Goal: Task Accomplishment & Management: Use online tool/utility

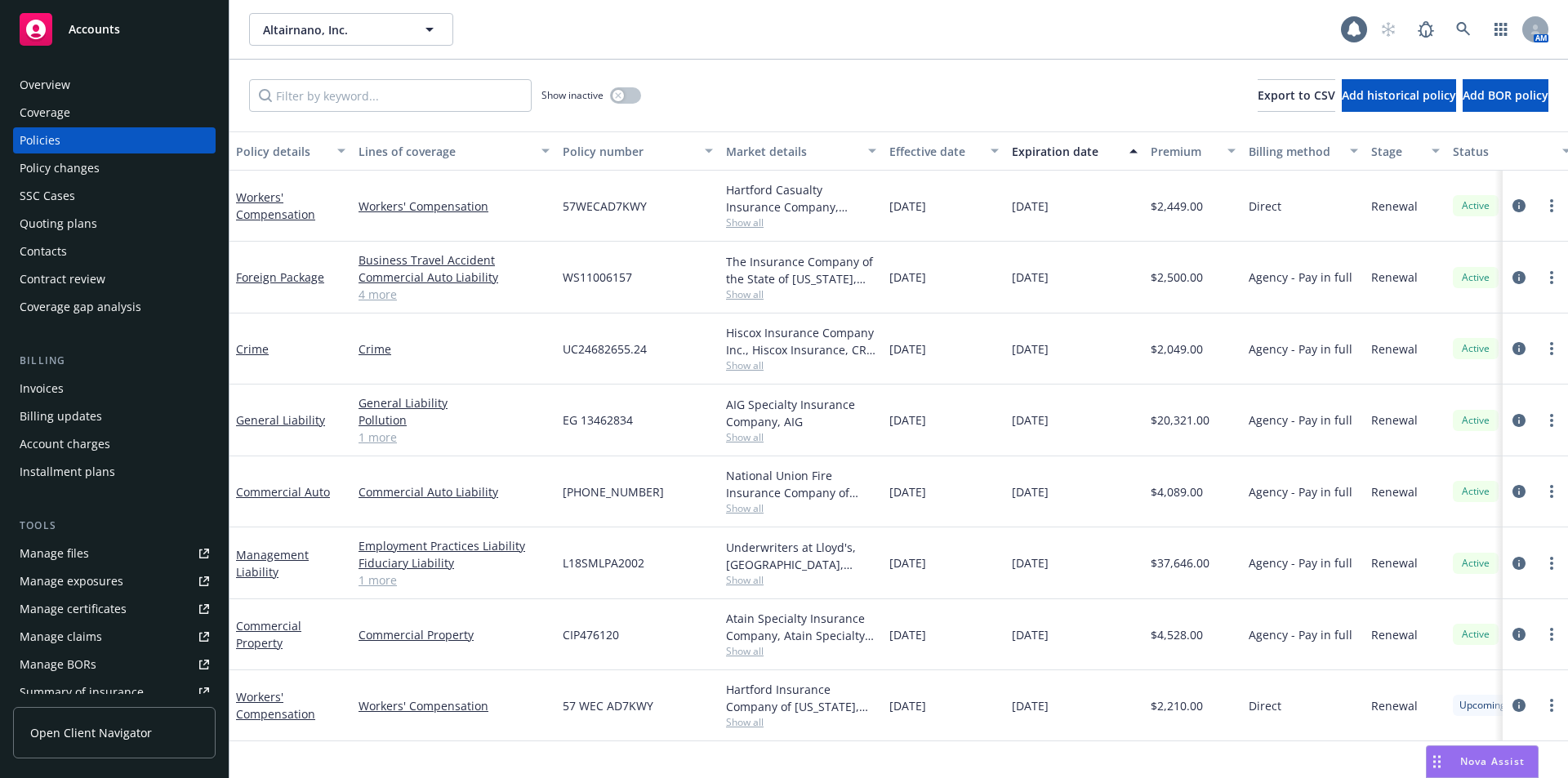
scroll to position [285, 0]
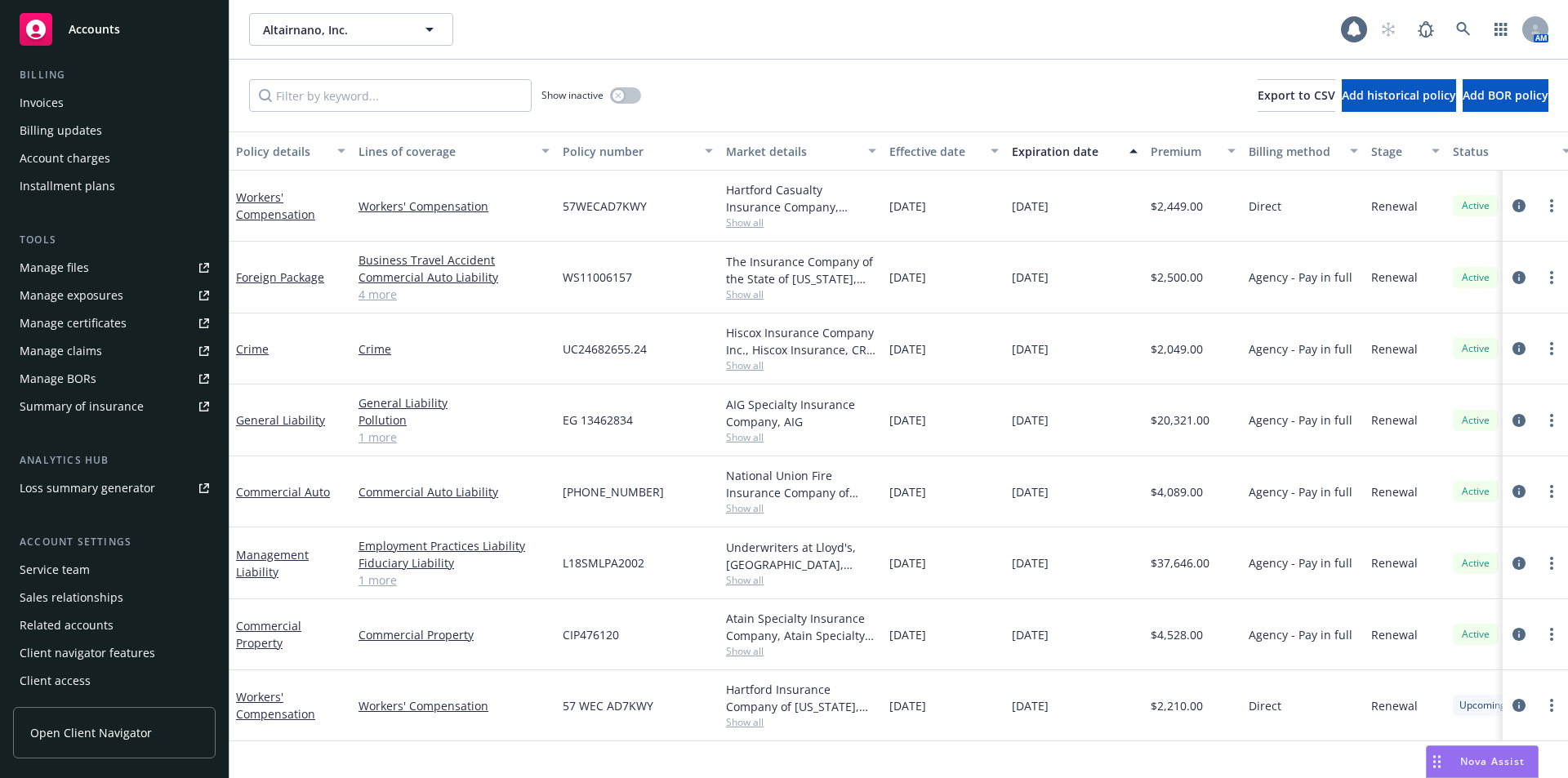
click at [57, 569] on div "Service team" at bounding box center [55, 570] width 70 height 26
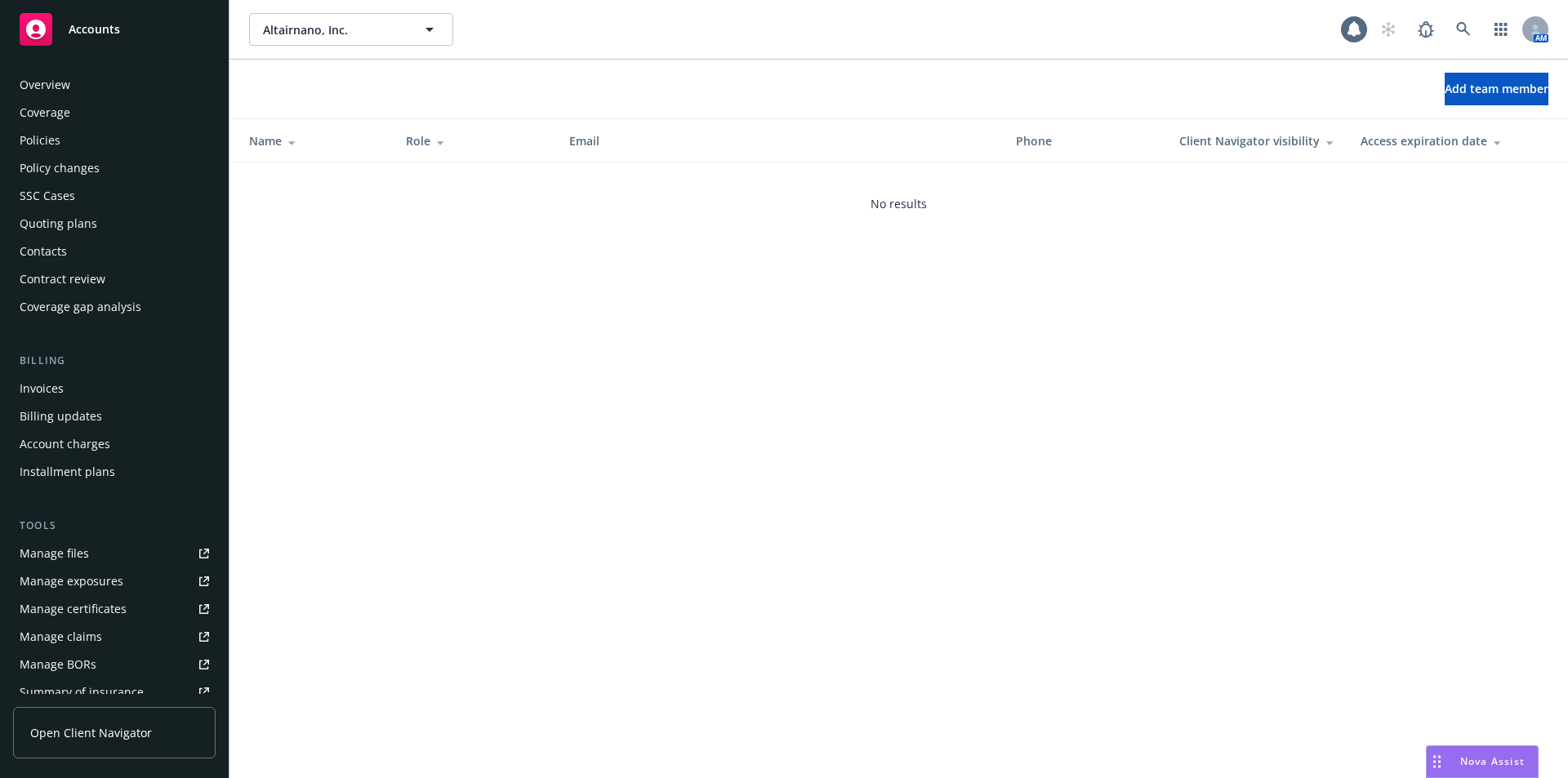
scroll to position [285, 0]
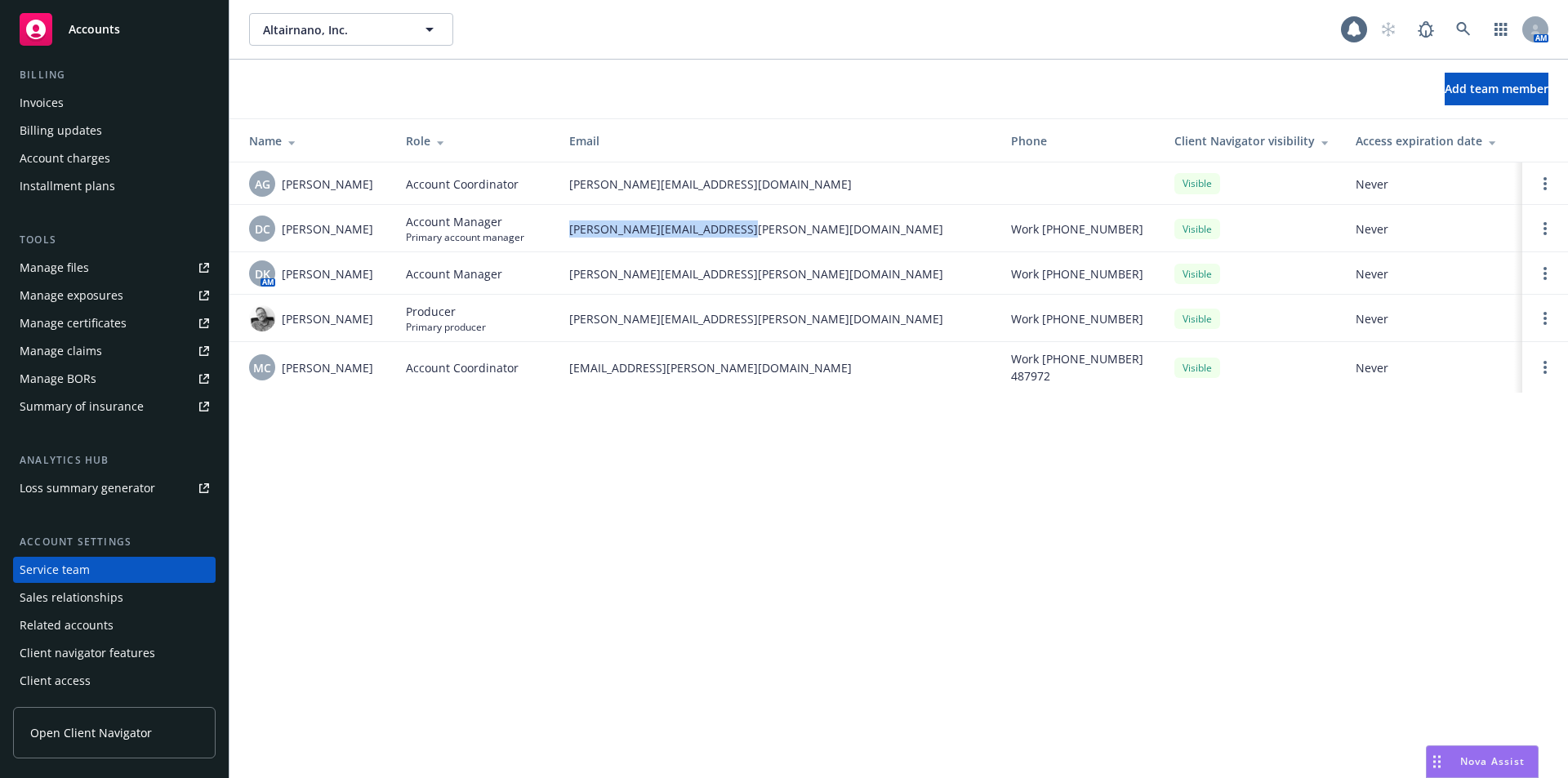
drag, startPoint x: 565, startPoint y: 229, endPoint x: 758, endPoint y: 228, distance: 193.0
click at [758, 228] on td "daniel.campbell@newfront.com" at bounding box center [777, 229] width 442 height 48
copy span "daniel.campbell@newfront.com"
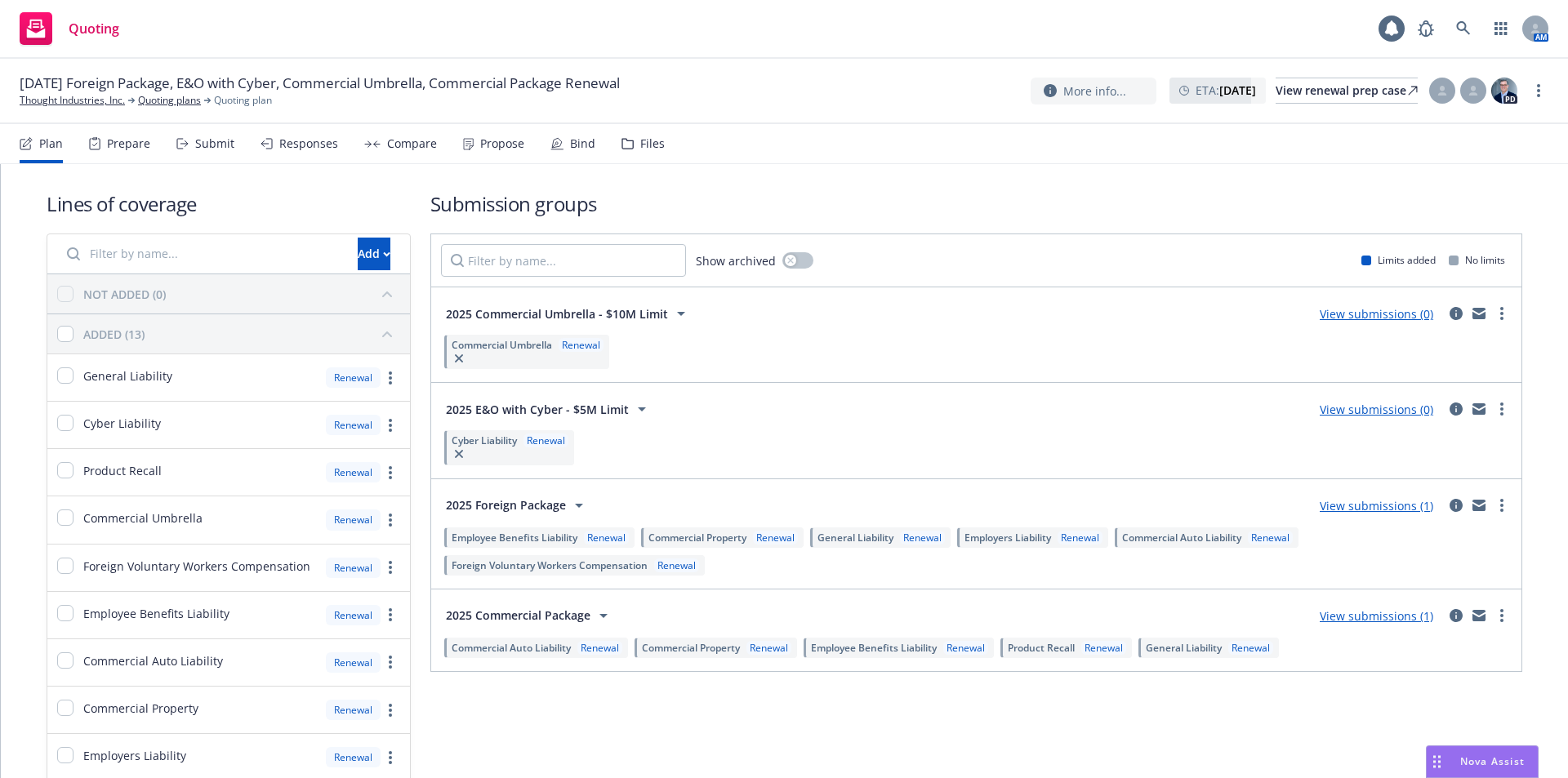
click at [221, 149] on div "Submit" at bounding box center [215, 143] width 39 height 13
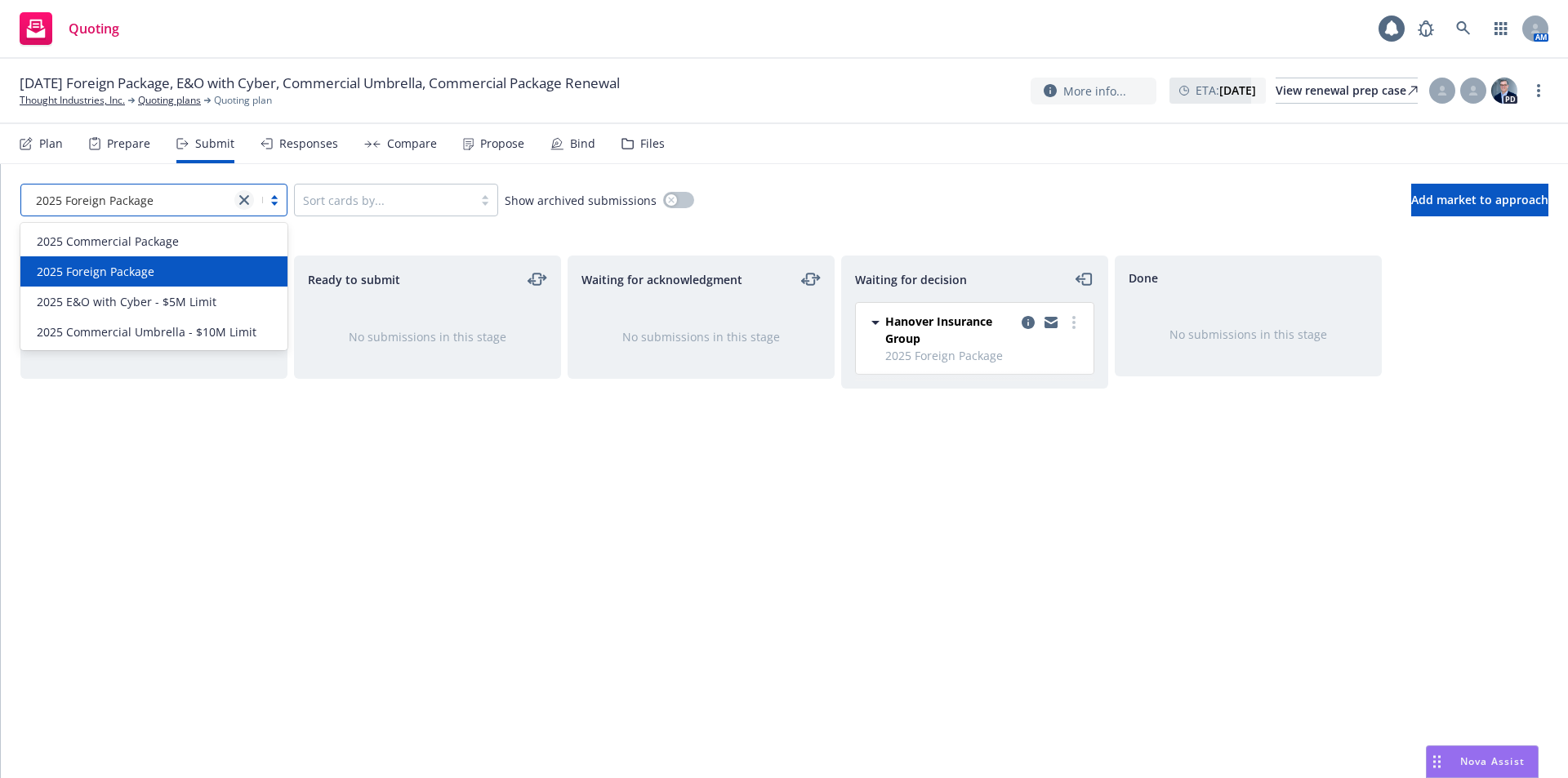
click at [245, 205] on icon "close" at bounding box center [245, 200] width 10 height 10
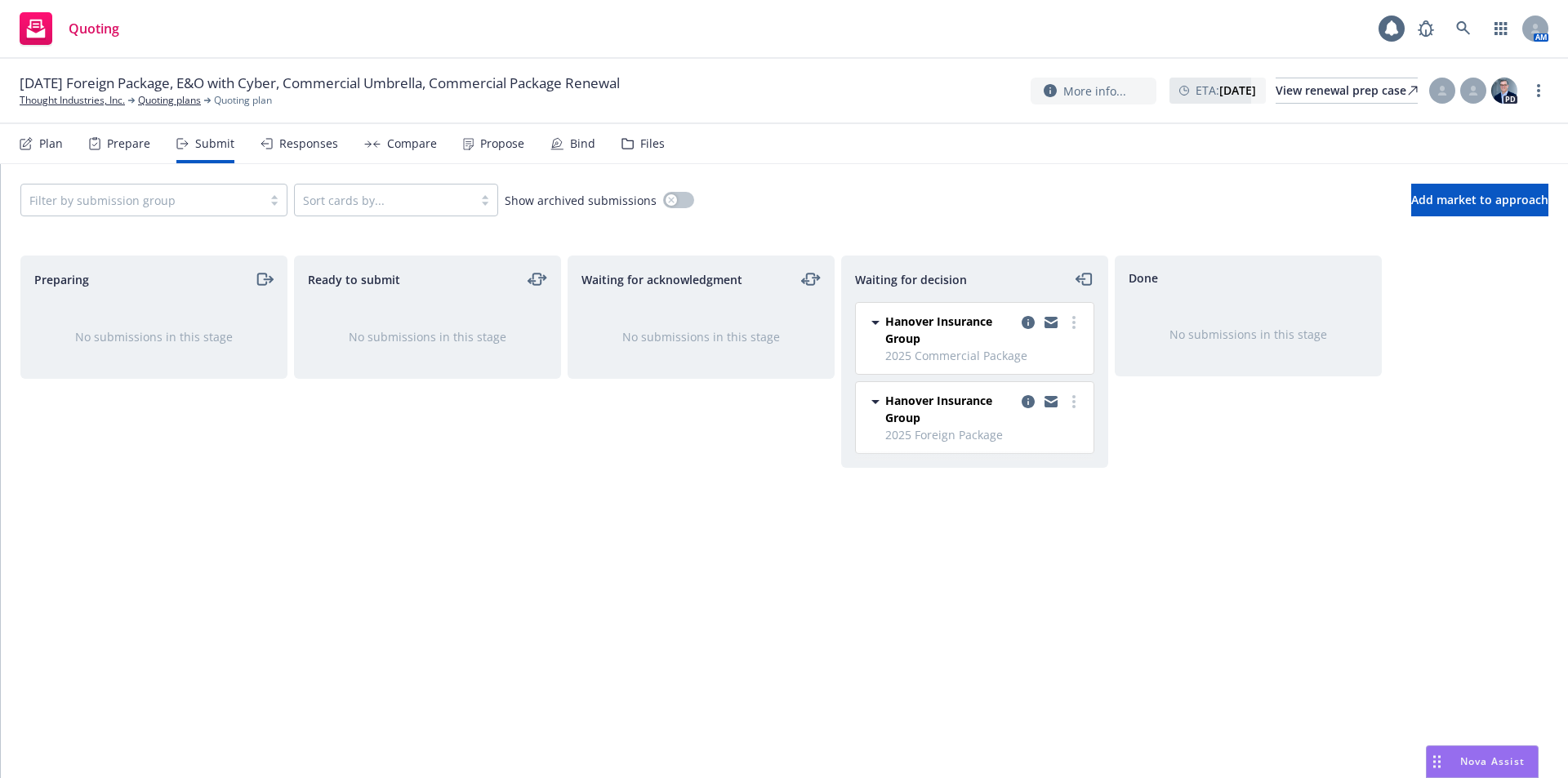
click at [762, 218] on div "Filter by submission group Sort cards by... Show archived submissions Add marke…" at bounding box center [784, 200] width 1567 height 72
click at [1448, 763] on div "Nova Assist" at bounding box center [1493, 762] width 90 height 14
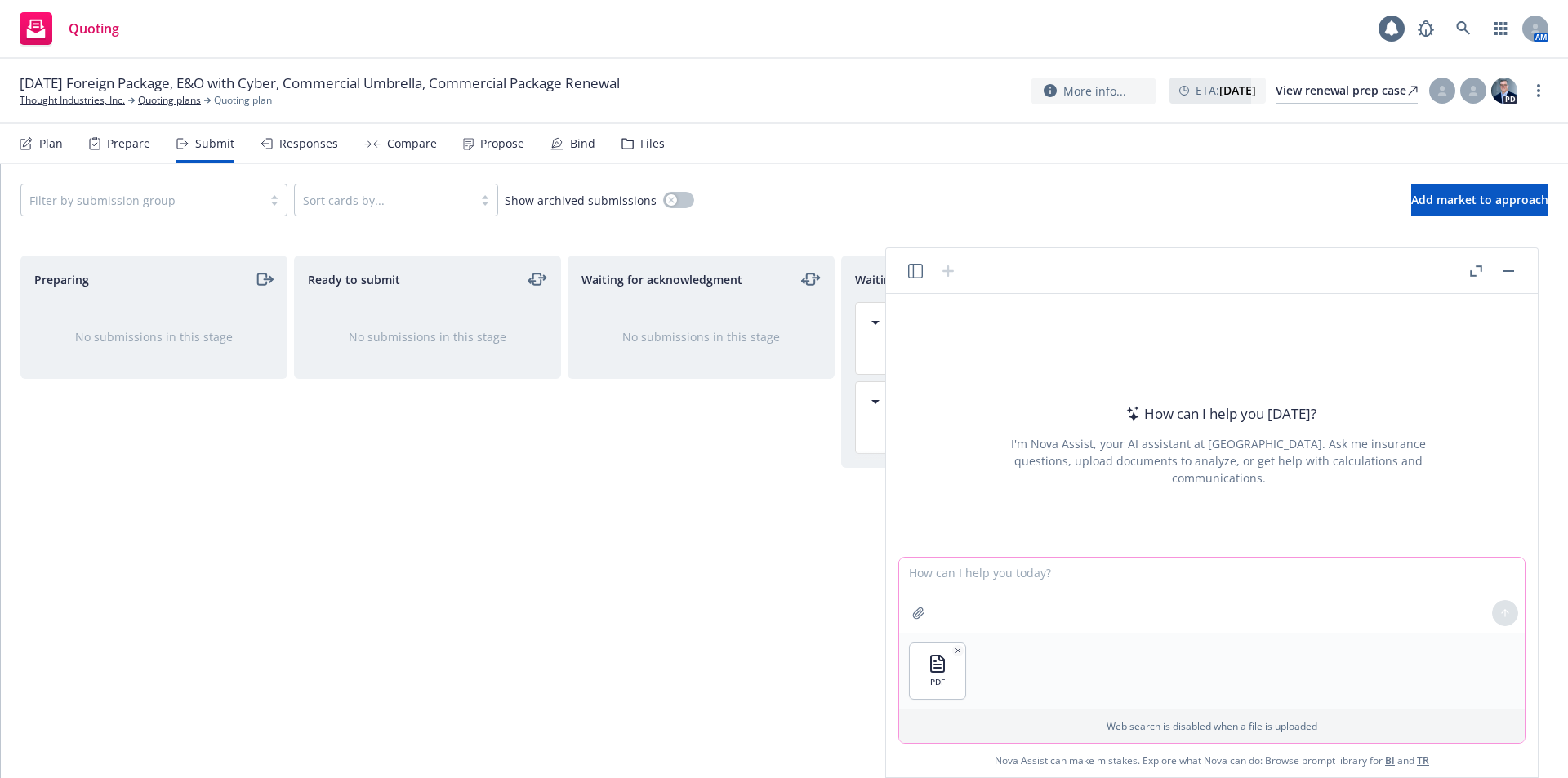
click at [948, 577] on textarea at bounding box center [1212, 596] width 625 height 75
type textarea "Please create a coverage comparison"
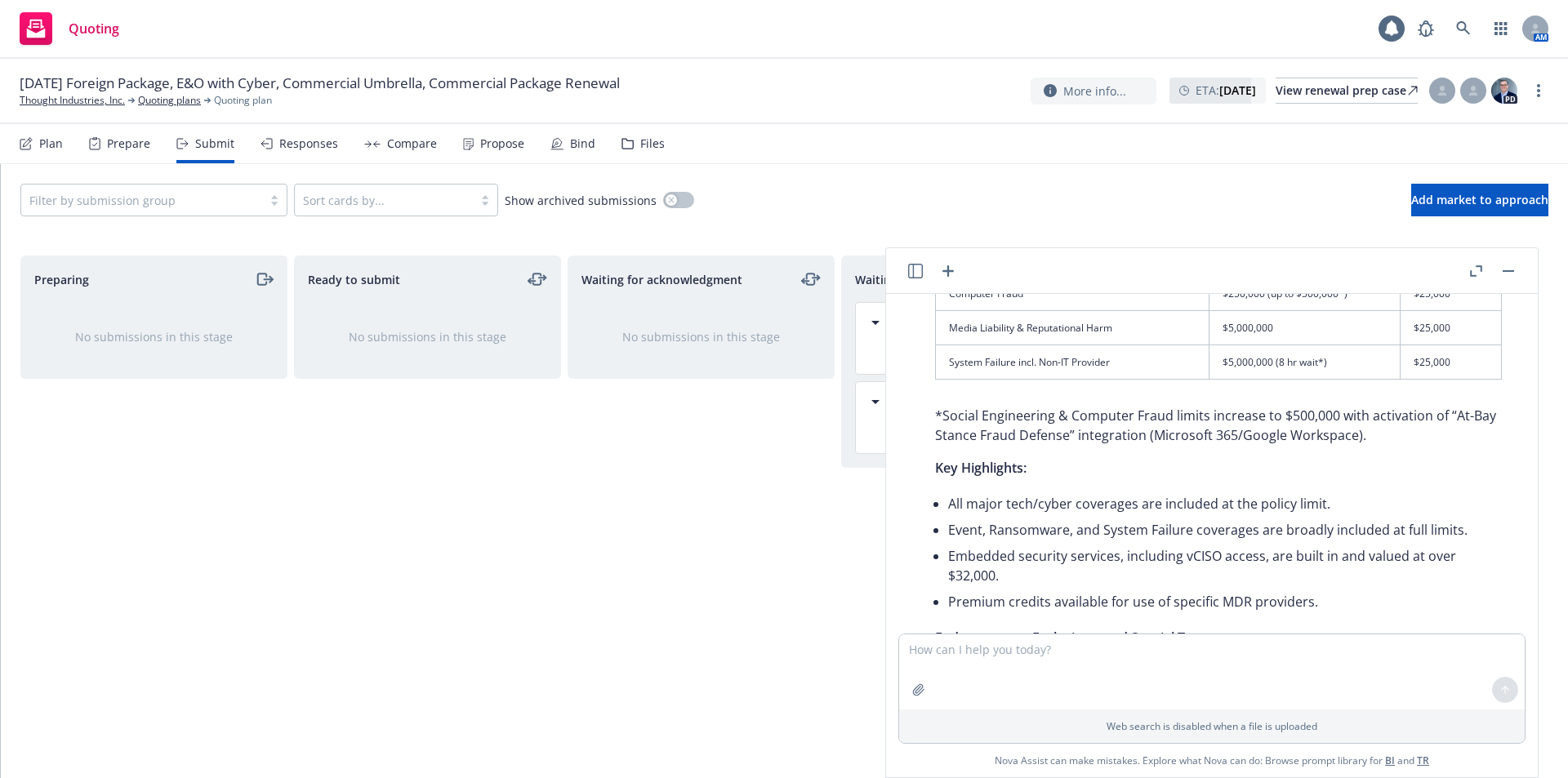
scroll to position [573, 0]
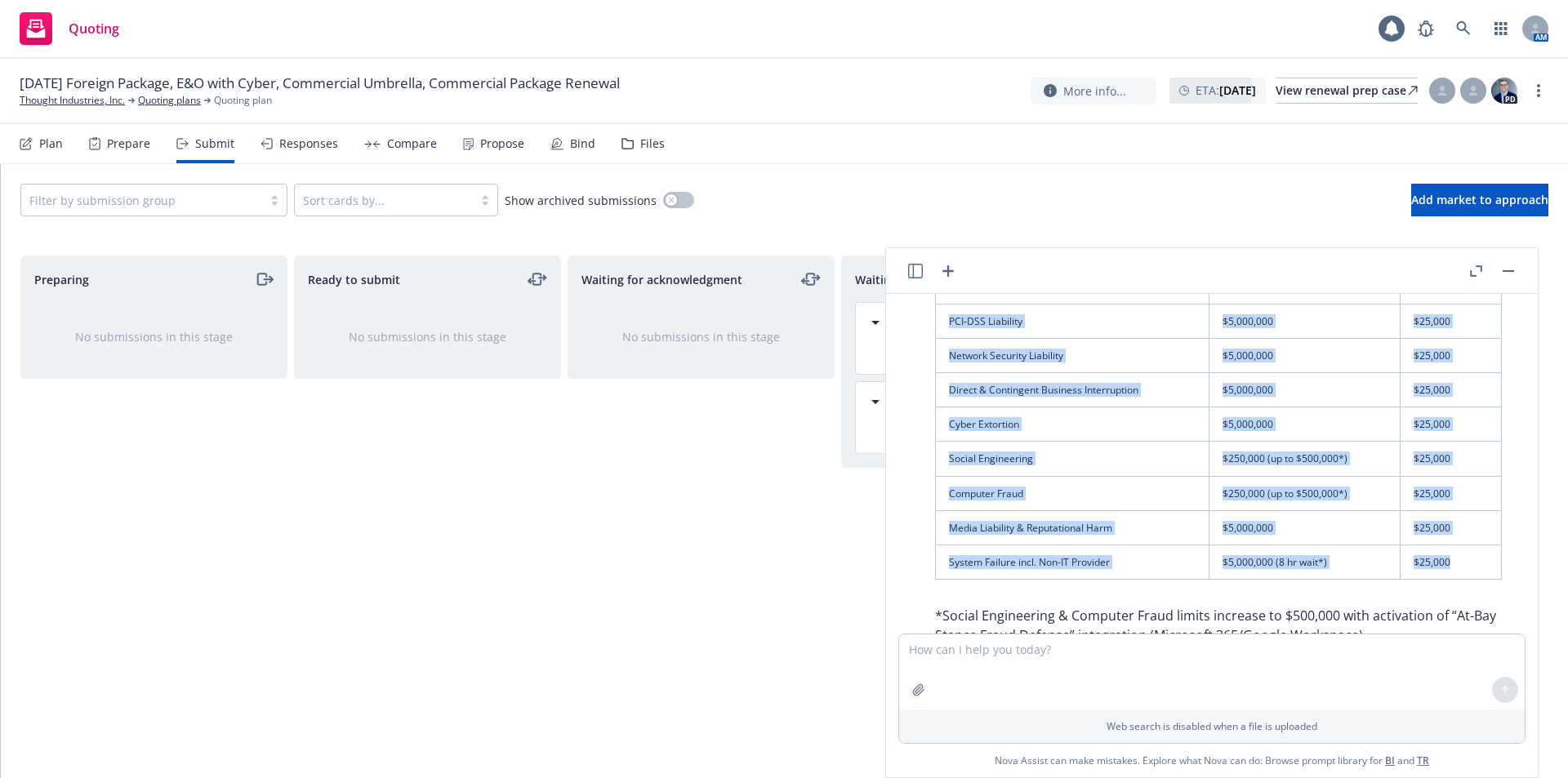
drag, startPoint x: 951, startPoint y: 364, endPoint x: 1467, endPoint y: 557, distance: 550.9
click at [1467, 557] on table "Coverage Type Limit / Sublimit Deductible Technology Liability $5,000,000 $25,0…" at bounding box center [1219, 357] width 567 height 445
copy table "Coverage Type Limit / Sublimit Deductible Technology Liability $5,000,000 $25,0…"
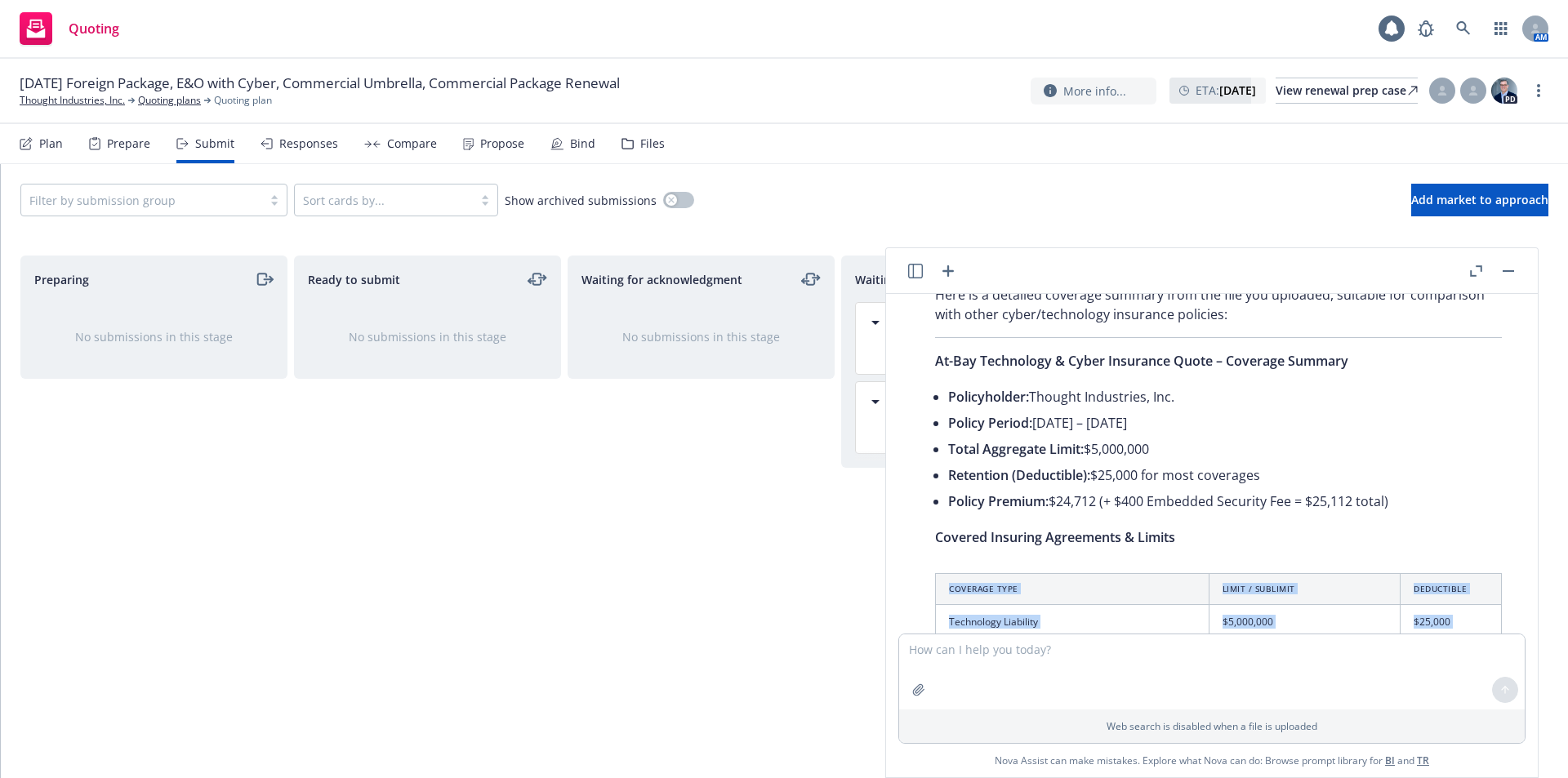
scroll to position [128, 0]
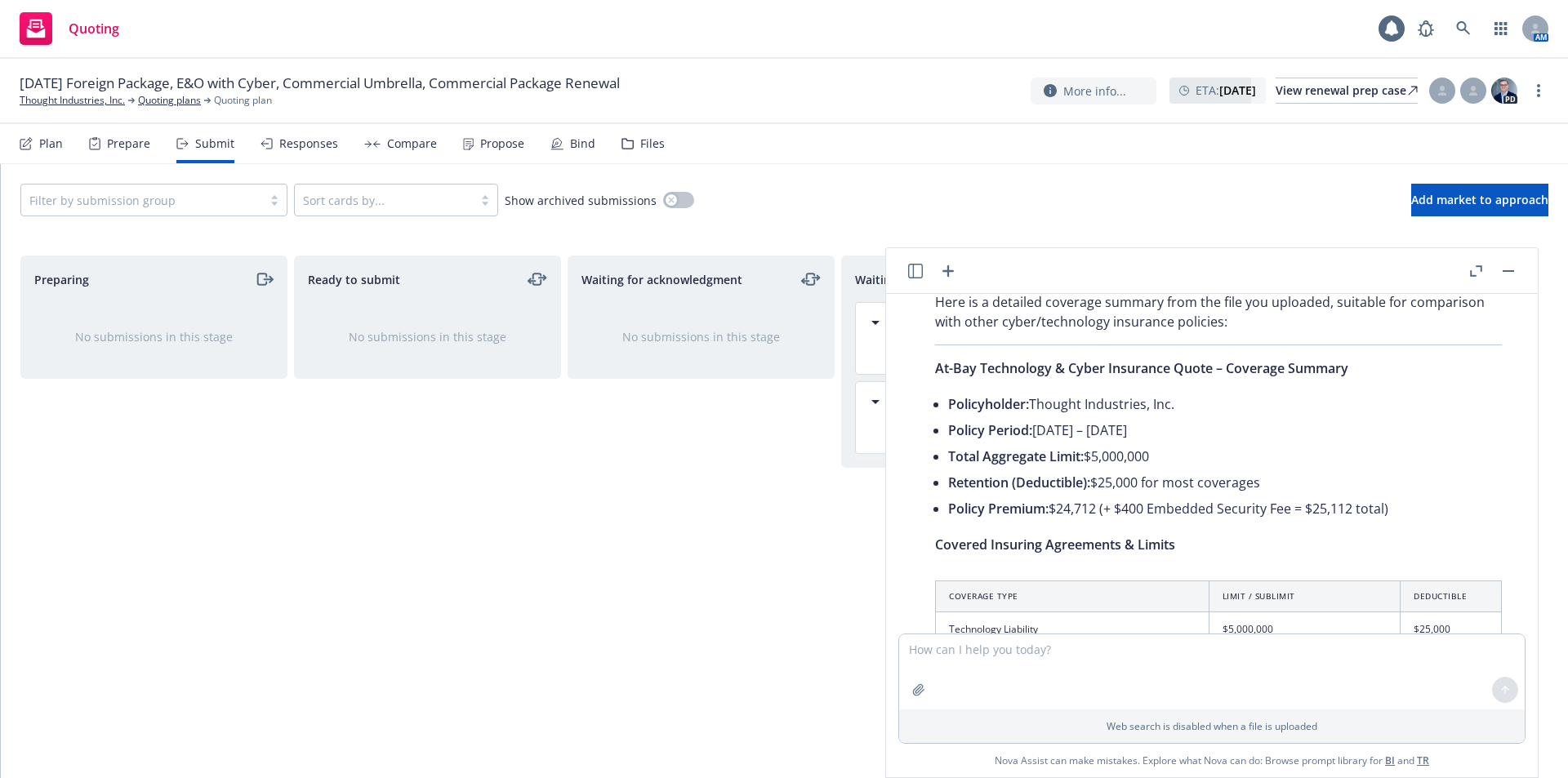
click at [1193, 546] on p "Covered Insuring Agreements & Limits" at bounding box center [1219, 545] width 567 height 20
drag, startPoint x: 942, startPoint y: 371, endPoint x: 1377, endPoint y: 375, distance: 435.0
click at [1377, 375] on p "At-Bay Technology & Cyber Insurance Quote – Coverage Summary" at bounding box center [1219, 368] width 567 height 20
click at [1182, 547] on p "Covered Insuring Agreements & Limits" at bounding box center [1219, 545] width 567 height 20
drag, startPoint x: 1180, startPoint y: 547, endPoint x: 921, endPoint y: 549, distance: 259.0
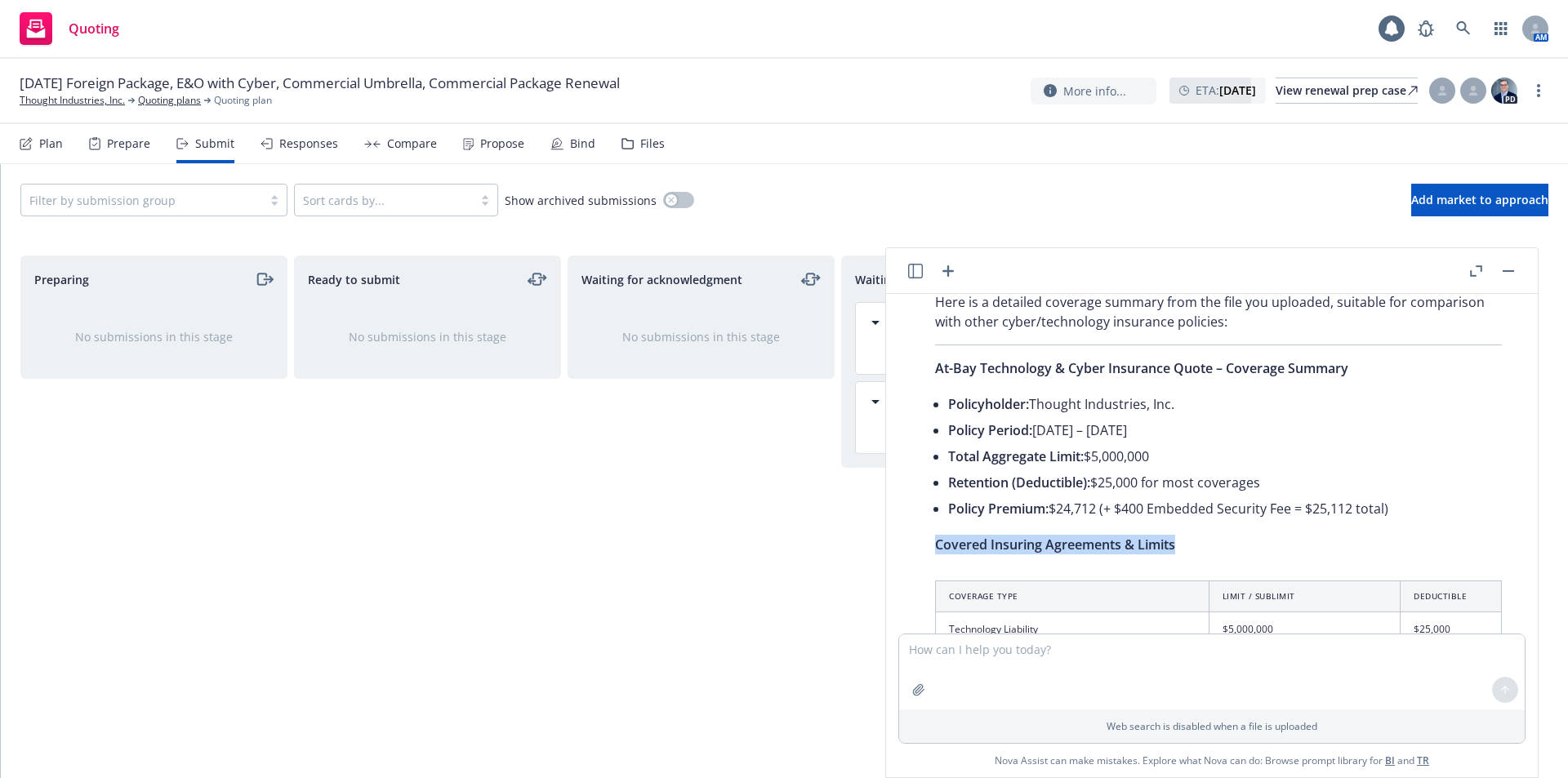
copy span "Covered Insuring Agreements & Limits"
click at [1197, 366] on span "At-Bay Technology & Cyber Insurance Quote – Coverage Summary" at bounding box center [1142, 368] width 413 height 18
click at [1352, 365] on p "At-Bay Technology & Cyber Insurance Quote – Coverage Summary" at bounding box center [1219, 368] width 567 height 20
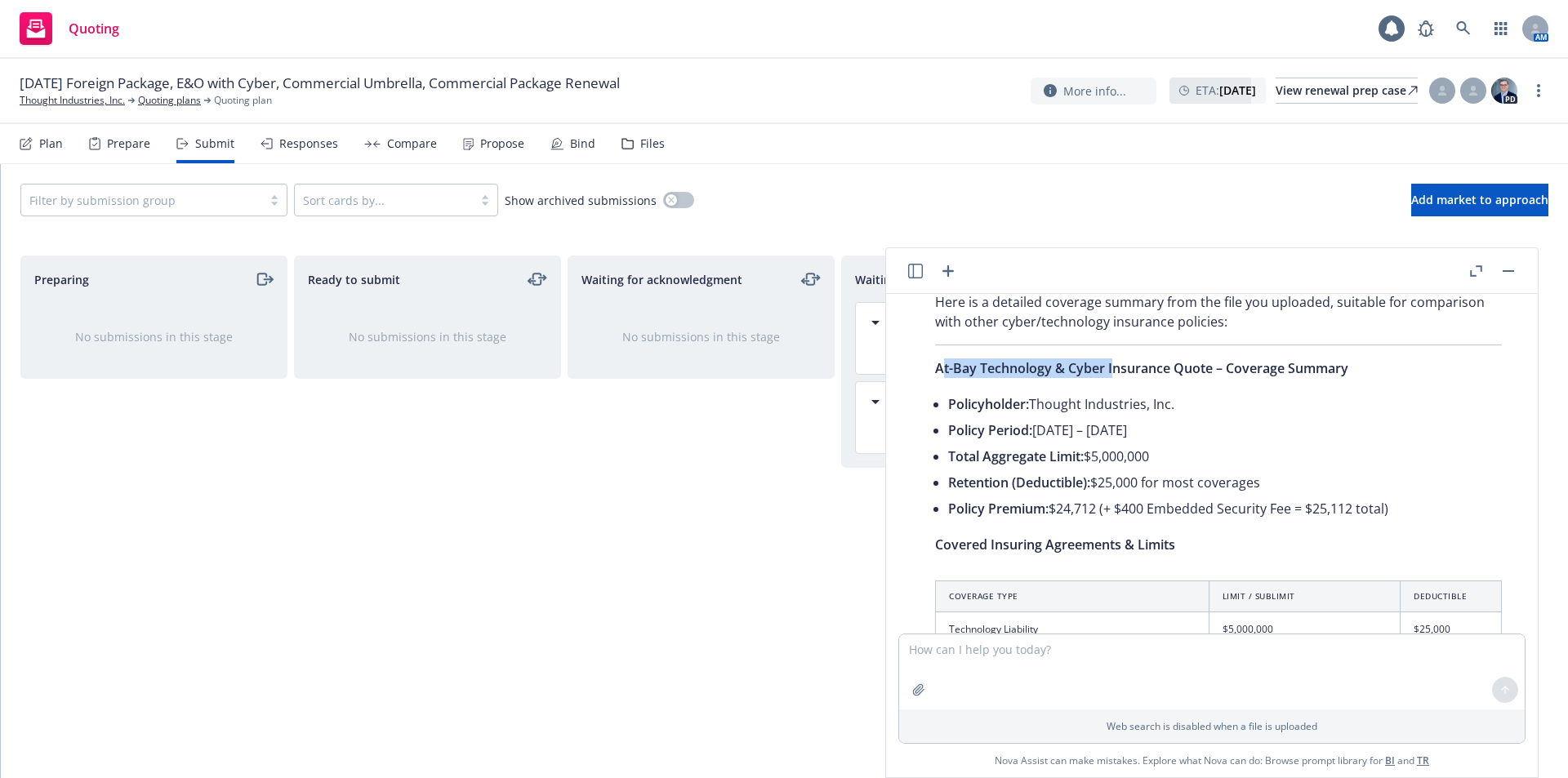
drag, startPoint x: 940, startPoint y: 369, endPoint x: 1112, endPoint y: 370, distance: 172.0
click at [1112, 370] on span "At-Bay Technology & Cyber Insurance Quote – Coverage Summary" at bounding box center [1142, 368] width 413 height 18
click at [955, 372] on span "At-Bay Technology & Cyber Insurance Quote – Coverage Summary" at bounding box center [1142, 368] width 413 height 18
drag, startPoint x: 933, startPoint y: 368, endPoint x: 1110, endPoint y: 371, distance: 177.0
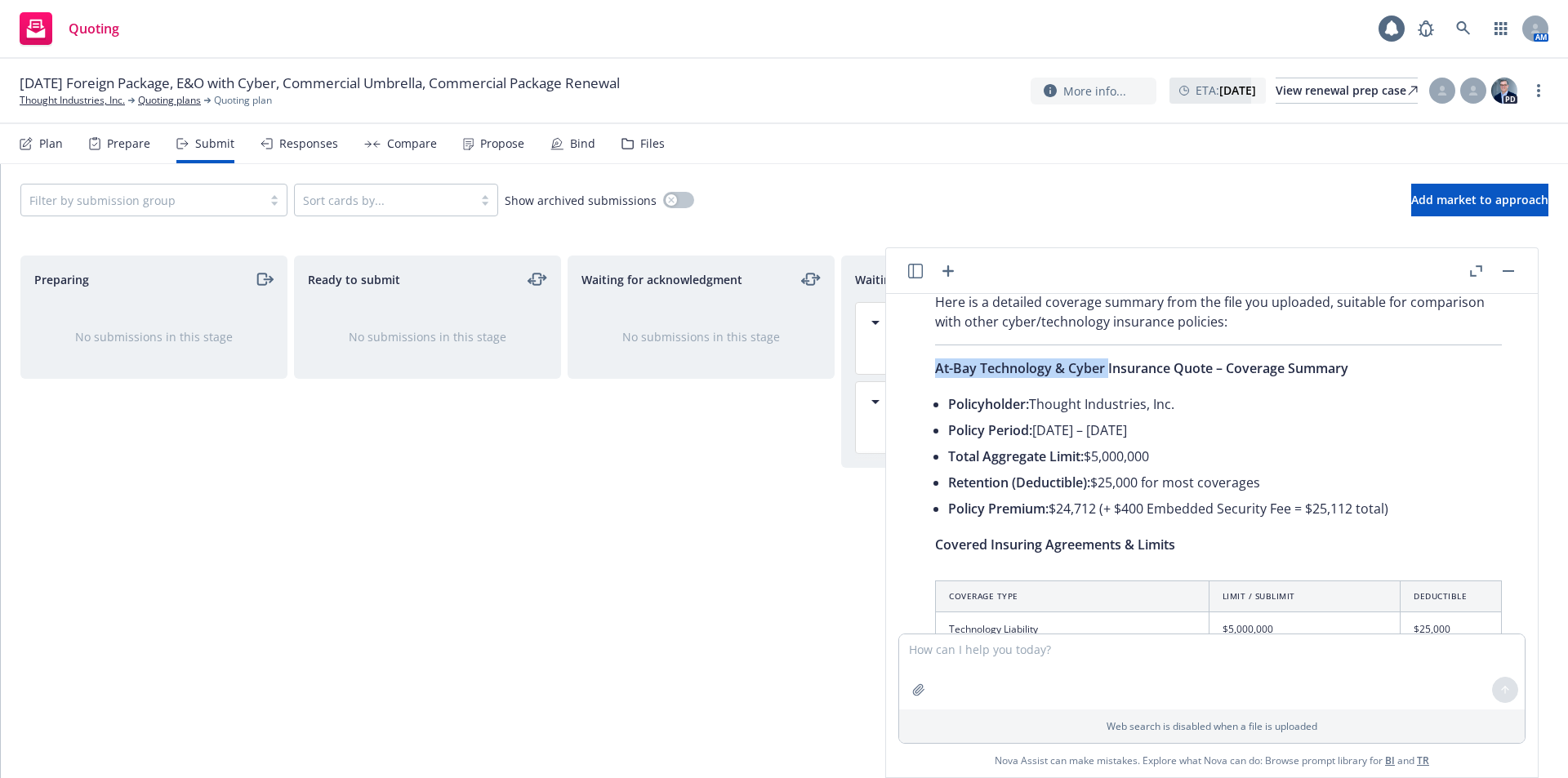
copy span "At-Bay Technology & Cyber"
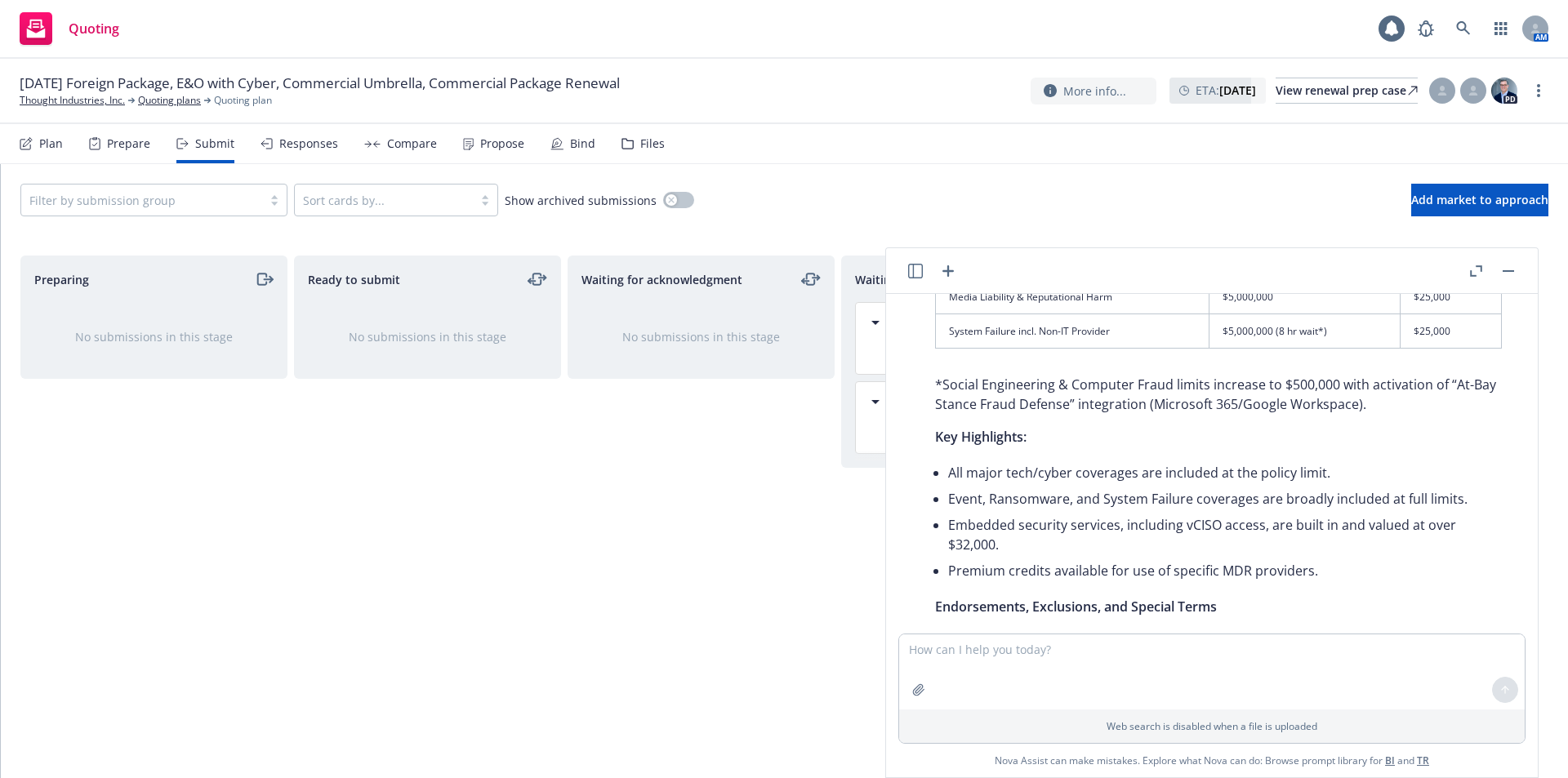
scroll to position [781, 0]
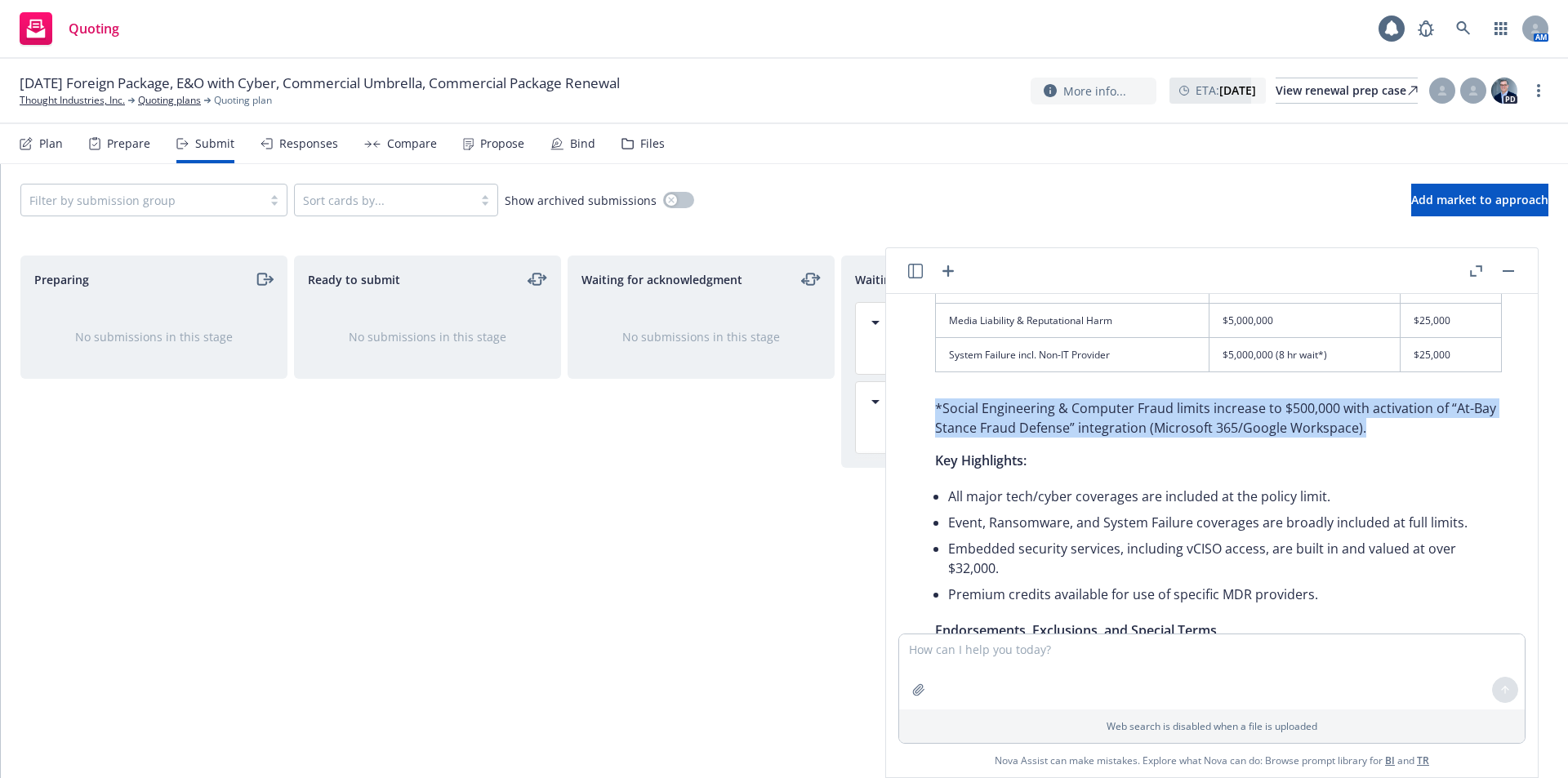
drag, startPoint x: 936, startPoint y: 409, endPoint x: 1423, endPoint y: 424, distance: 487.2
click at [1423, 424] on p "*Social Engineering & Computer Fraud limits increase to $500,000 with activatio…" at bounding box center [1219, 418] width 567 height 39
copy p "*Social Engineering & Computer Fraud limits increase to $500,000 with activatio…"
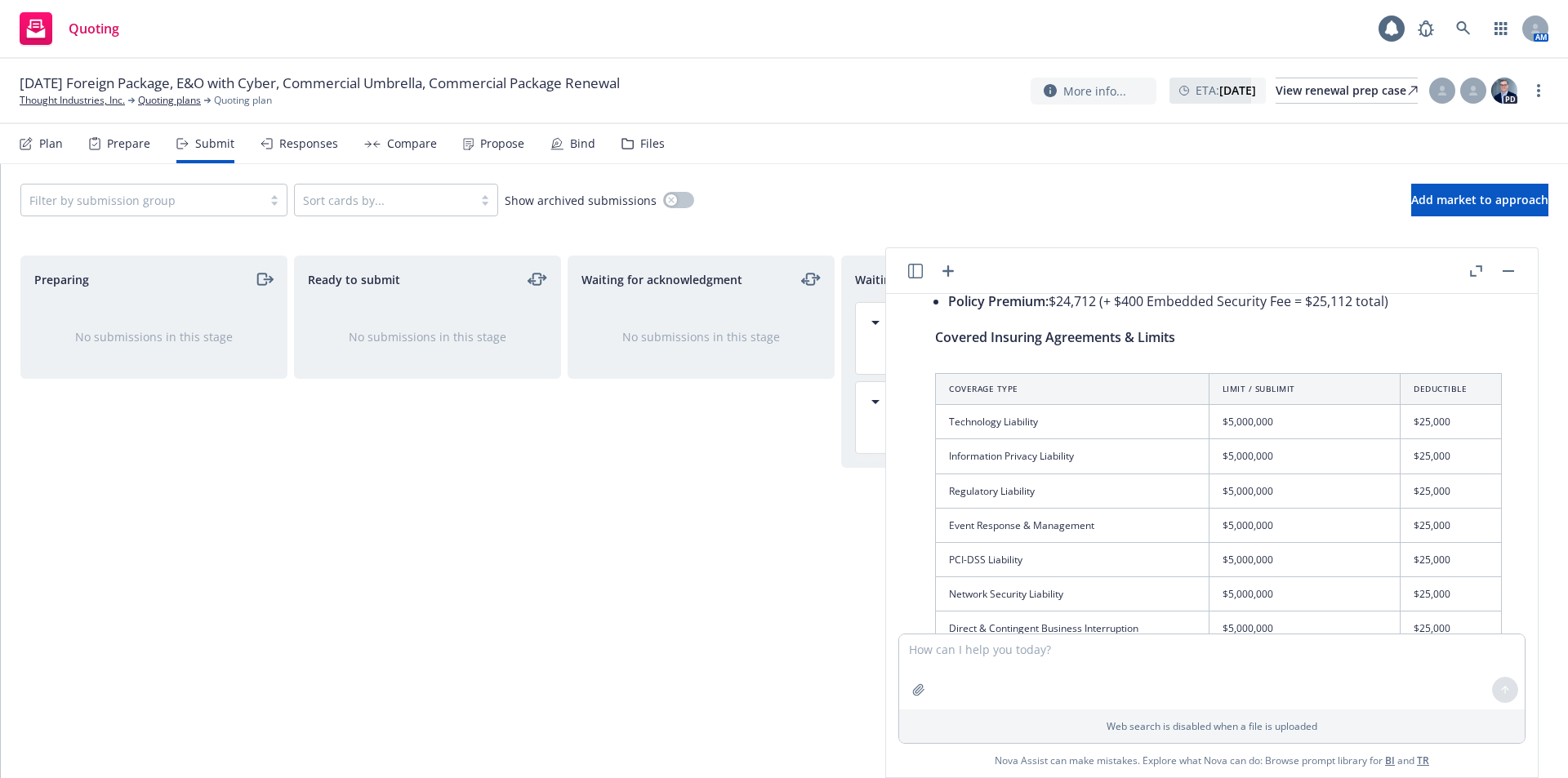
scroll to position [45, 0]
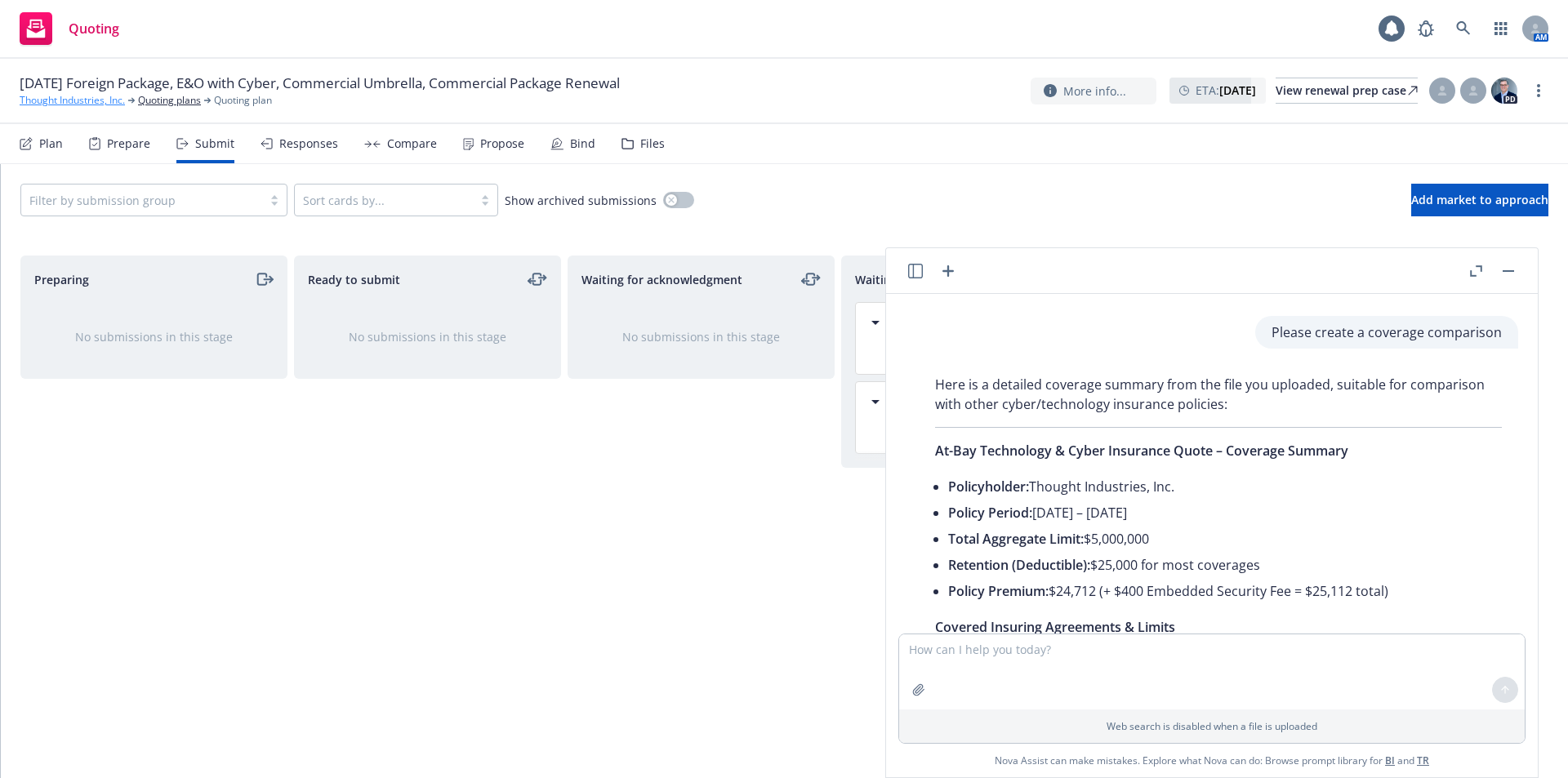
click at [93, 95] on link "Thought Industries, Inc." at bounding box center [72, 100] width 106 height 14
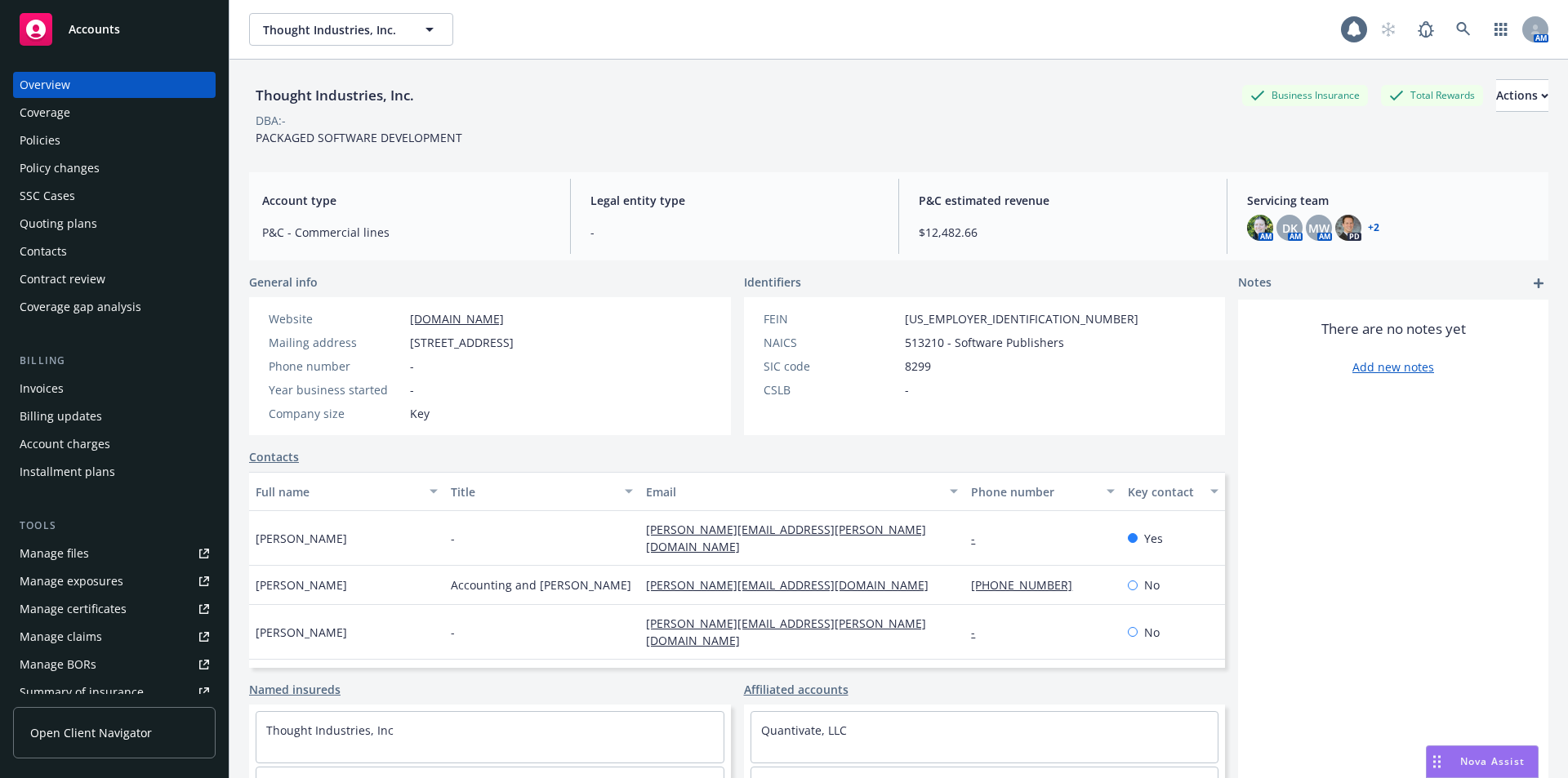
click at [87, 132] on div "Policies" at bounding box center [114, 141] width 189 height 26
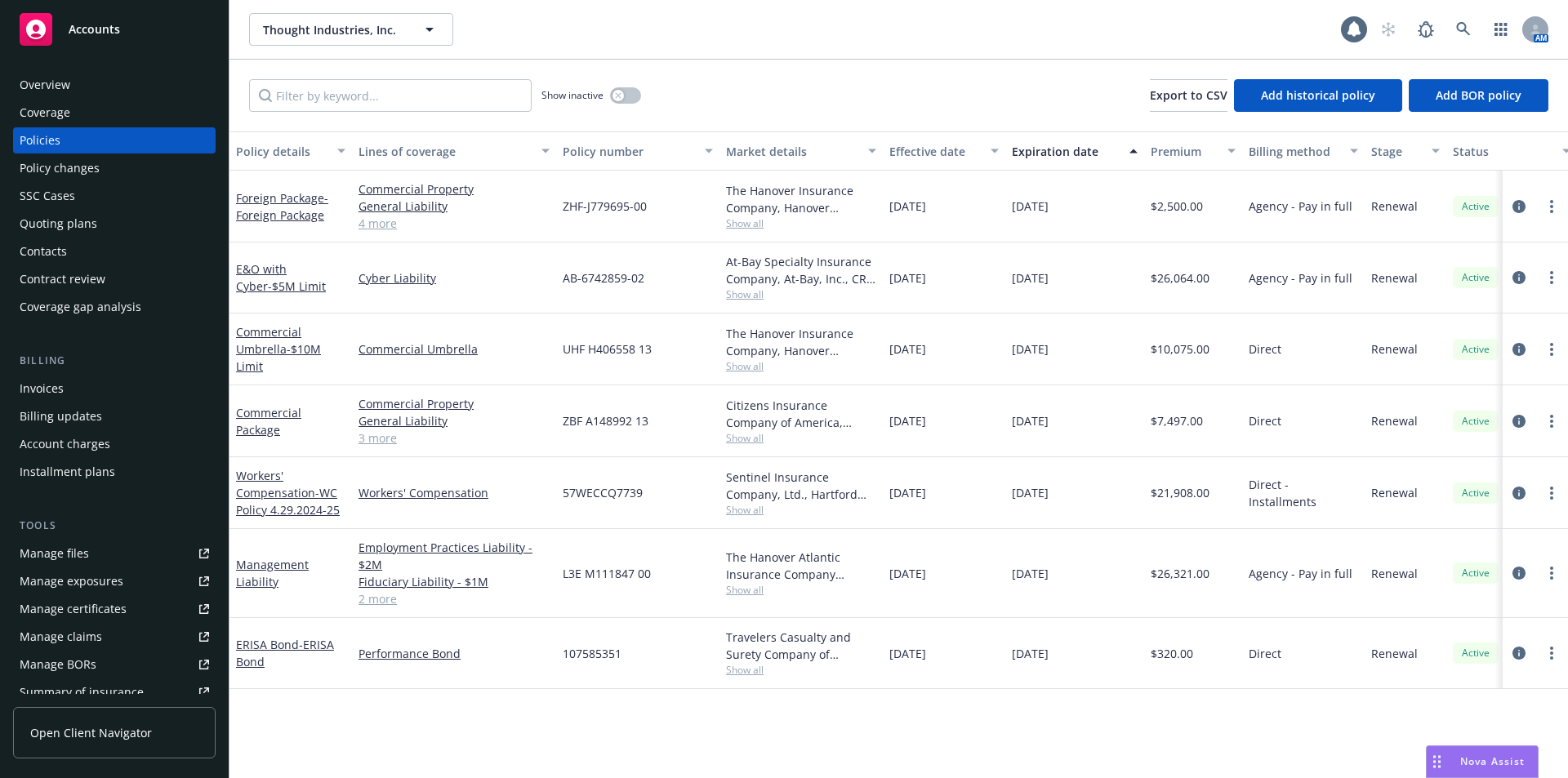
click at [1485, 765] on span "Nova Assist" at bounding box center [1493, 762] width 65 height 14
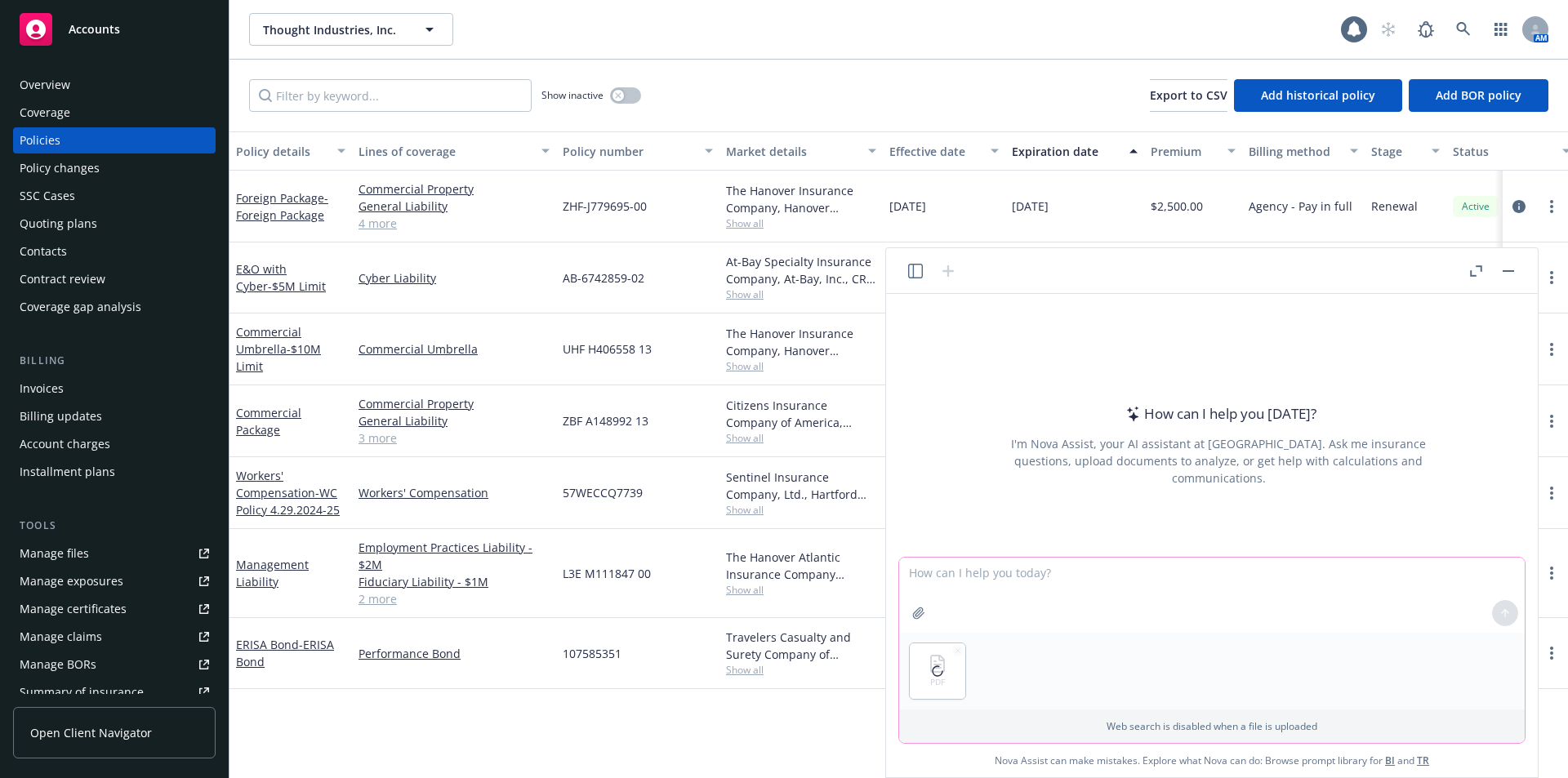
click at [979, 569] on textarea at bounding box center [1212, 596] width 625 height 75
type textarea "what are the key coverage terms"
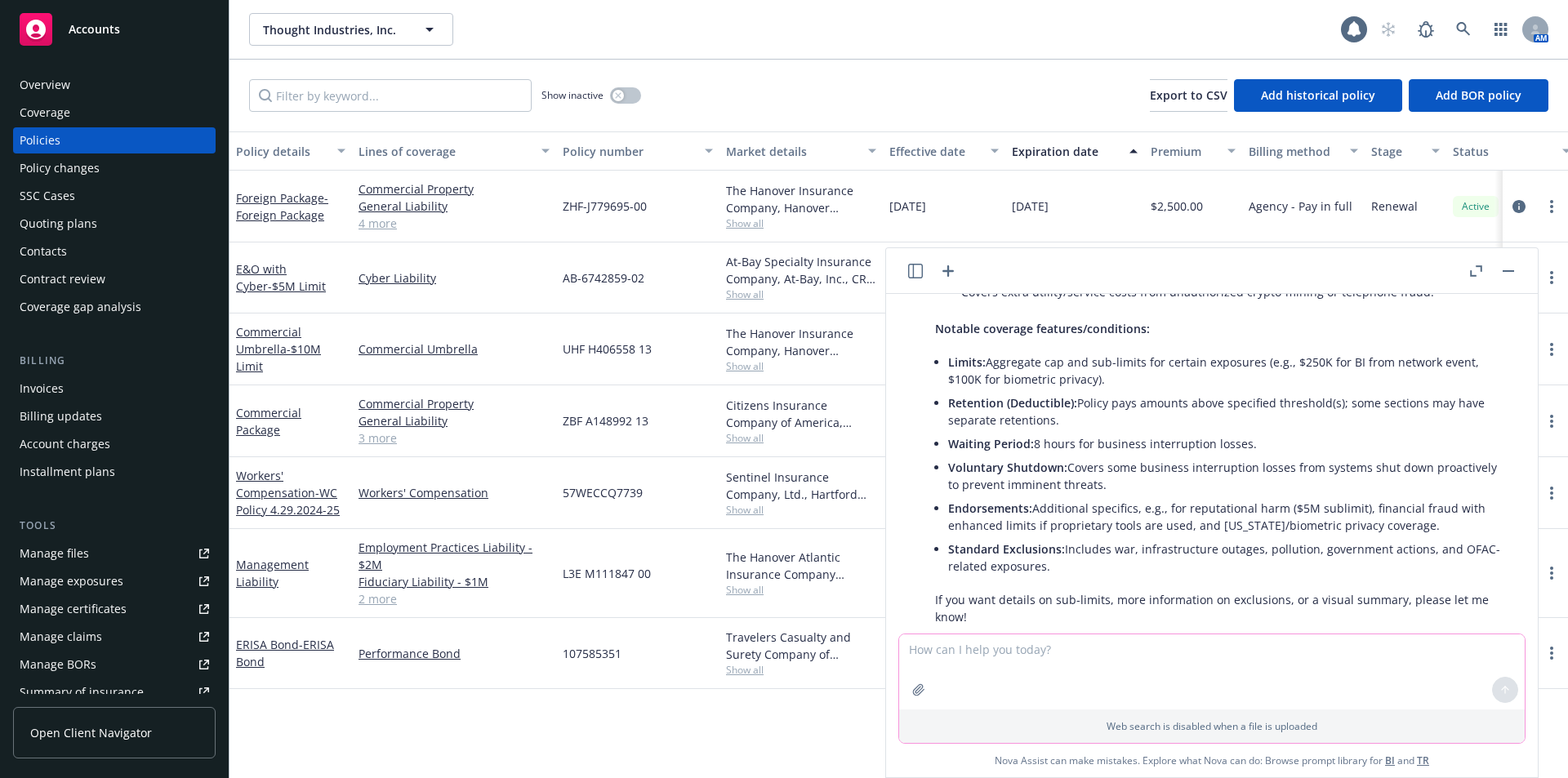
scroll to position [884, 0]
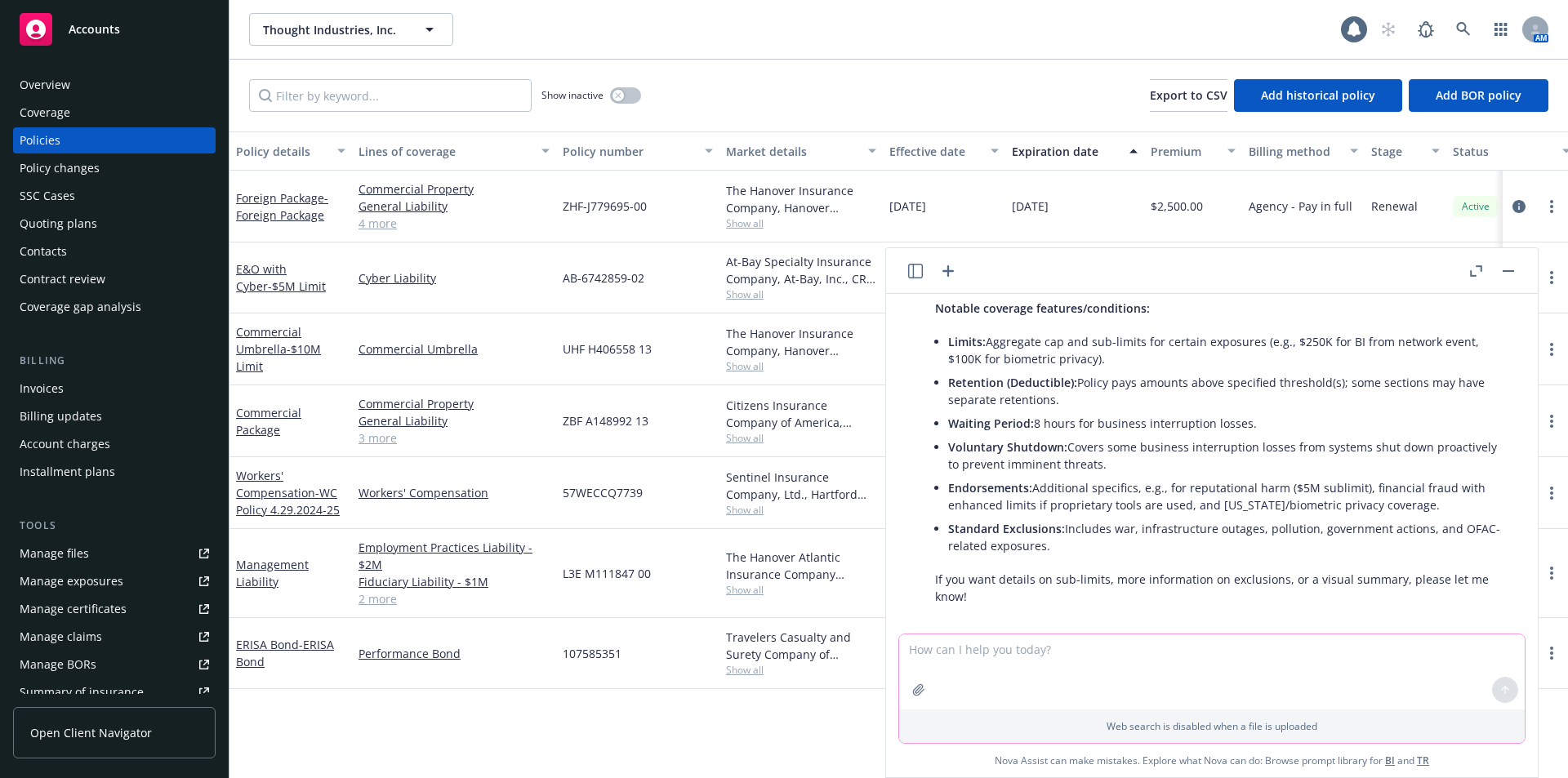
click at [935, 658] on textarea at bounding box center [1212, 672] width 625 height 75
click at [982, 659] on textarea at bounding box center [1212, 672] width 625 height 75
type textarea "Please prepare a coverage comparison"
click at [1499, 620] on button at bounding box center [1505, 614] width 26 height 26
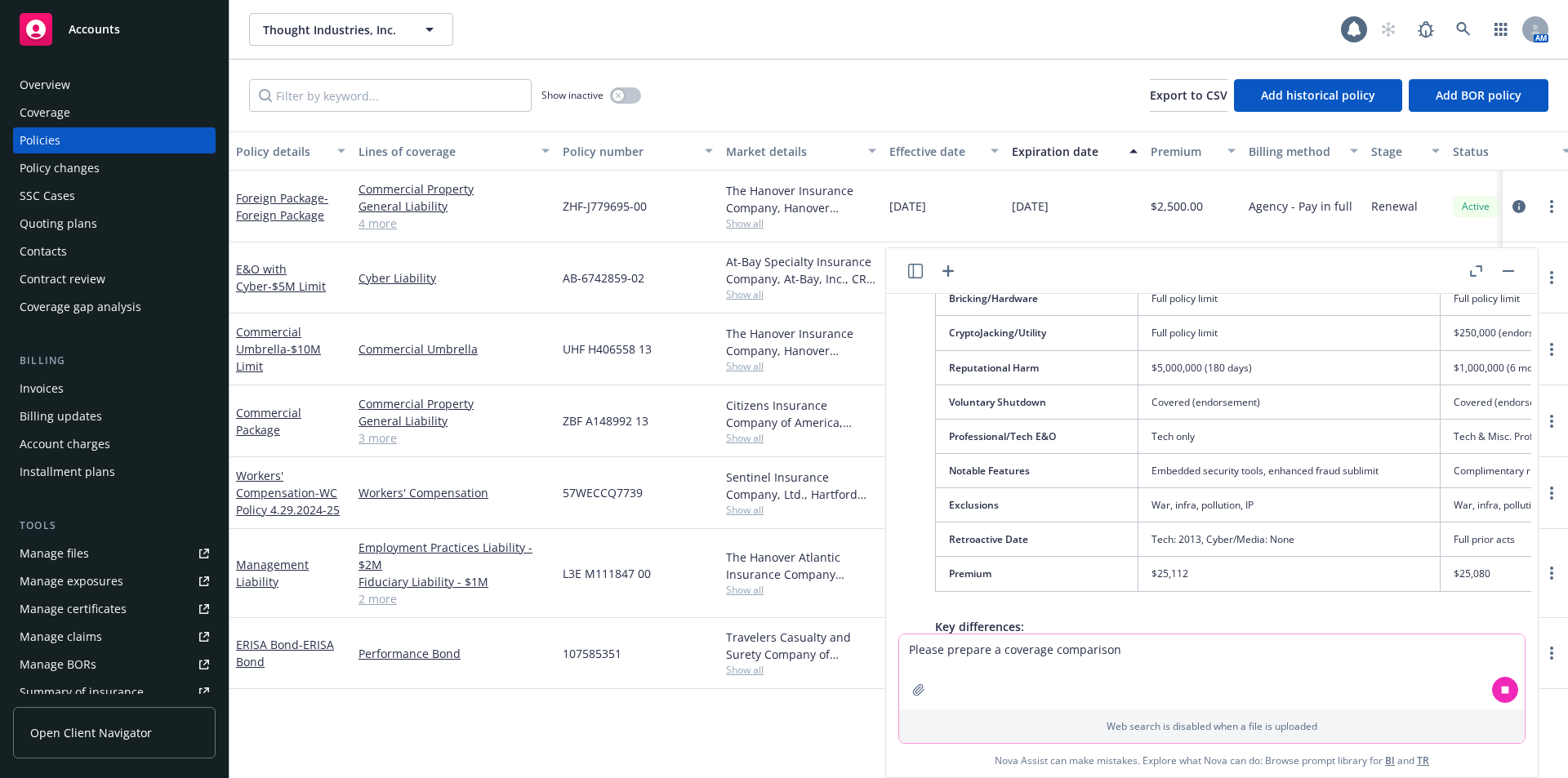
scroll to position [1695, 0]
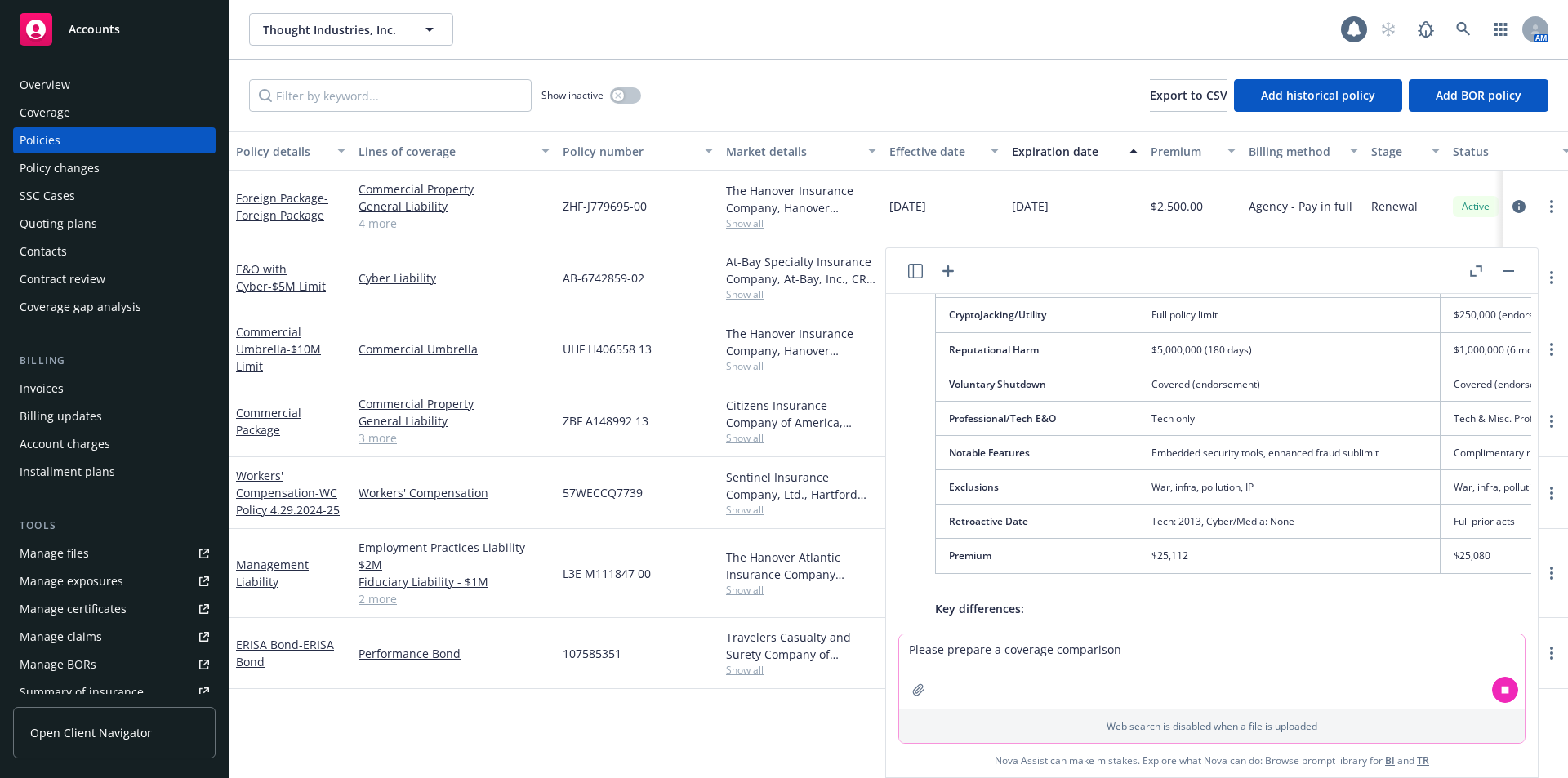
click at [1471, 278] on button "button" at bounding box center [1476, 271] width 20 height 20
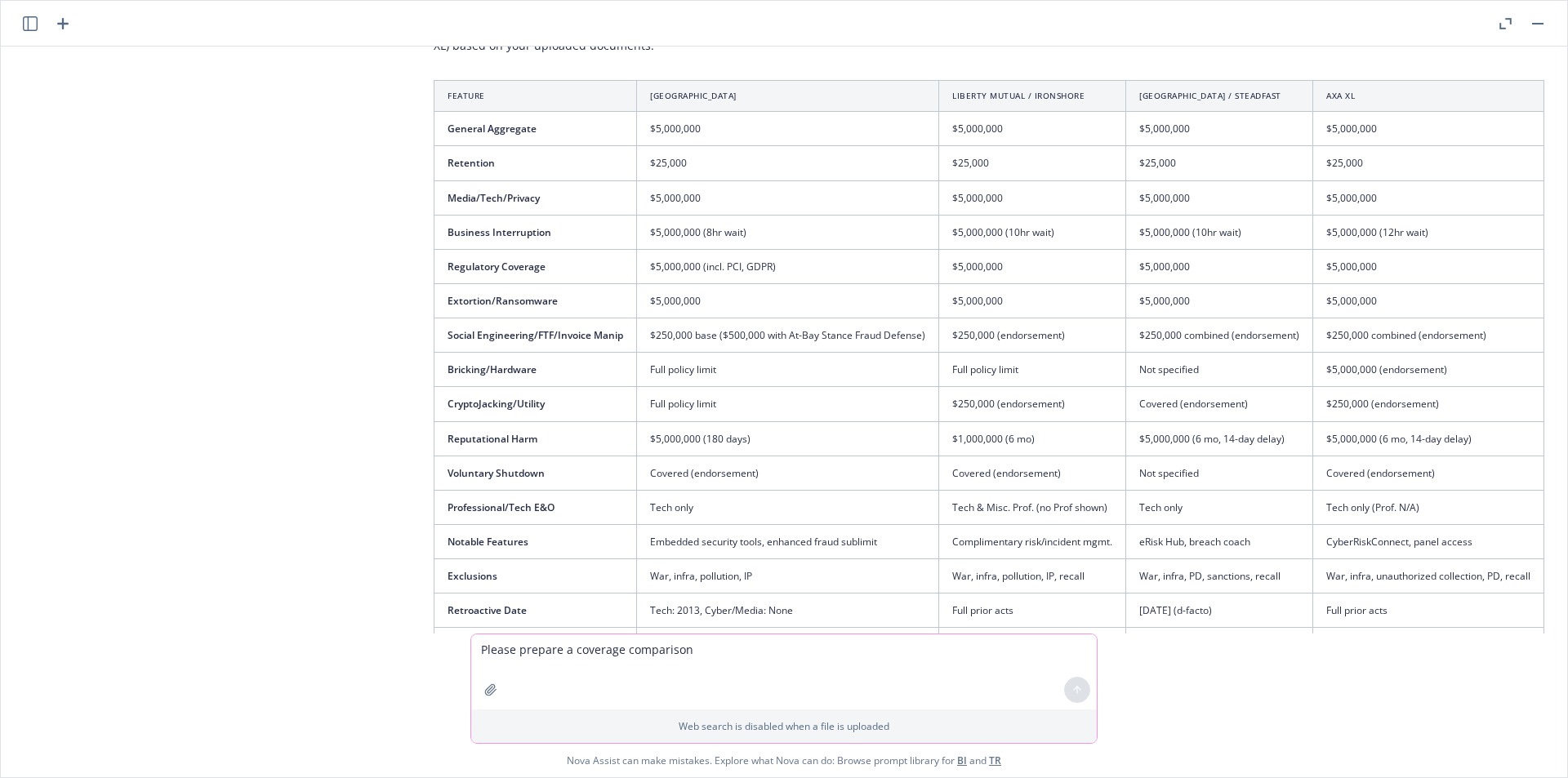
scroll to position [1201, 66]
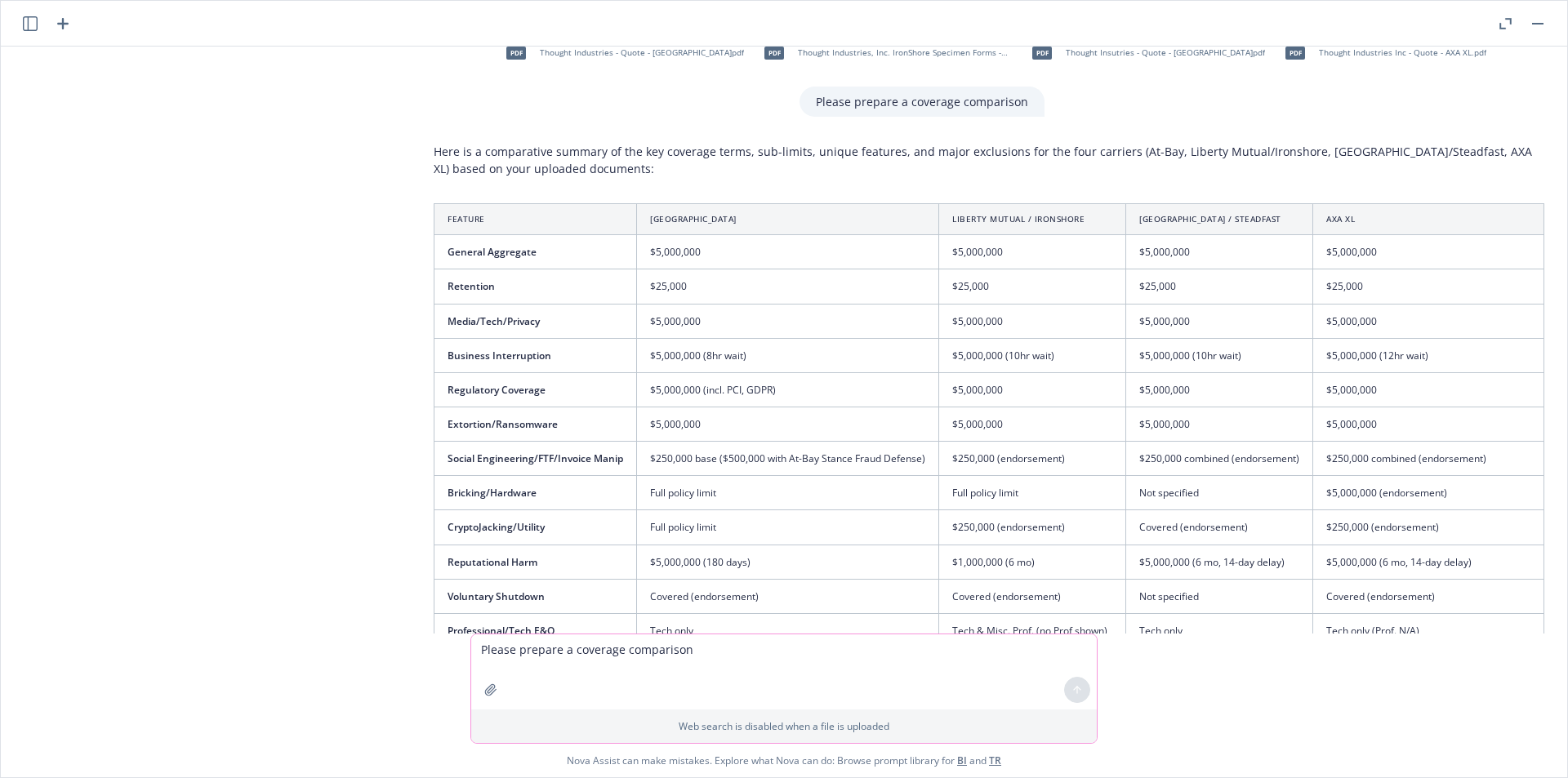
click at [458, 205] on th "Feature" at bounding box center [536, 220] width 203 height 31
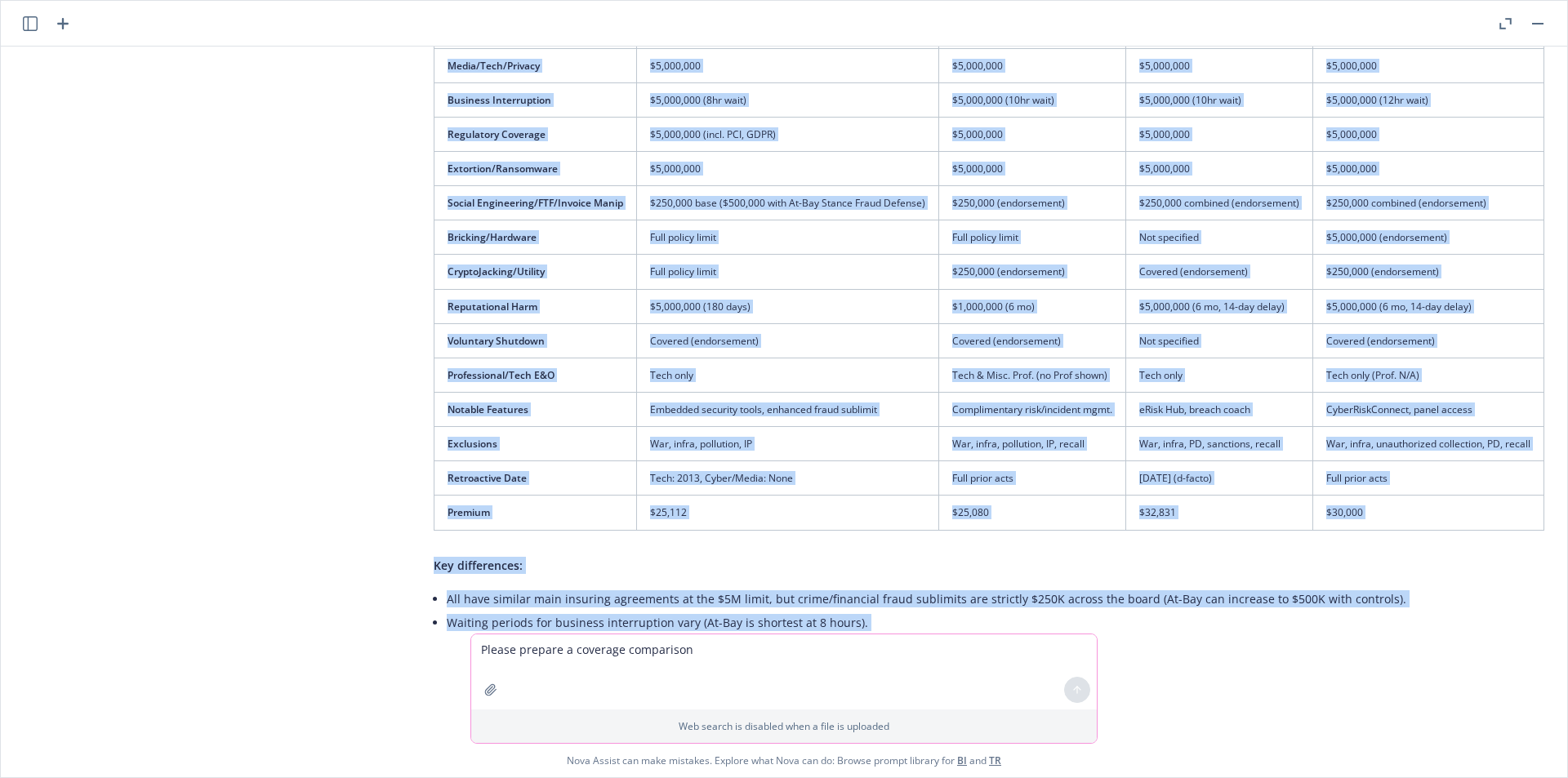
scroll to position [1588, 66]
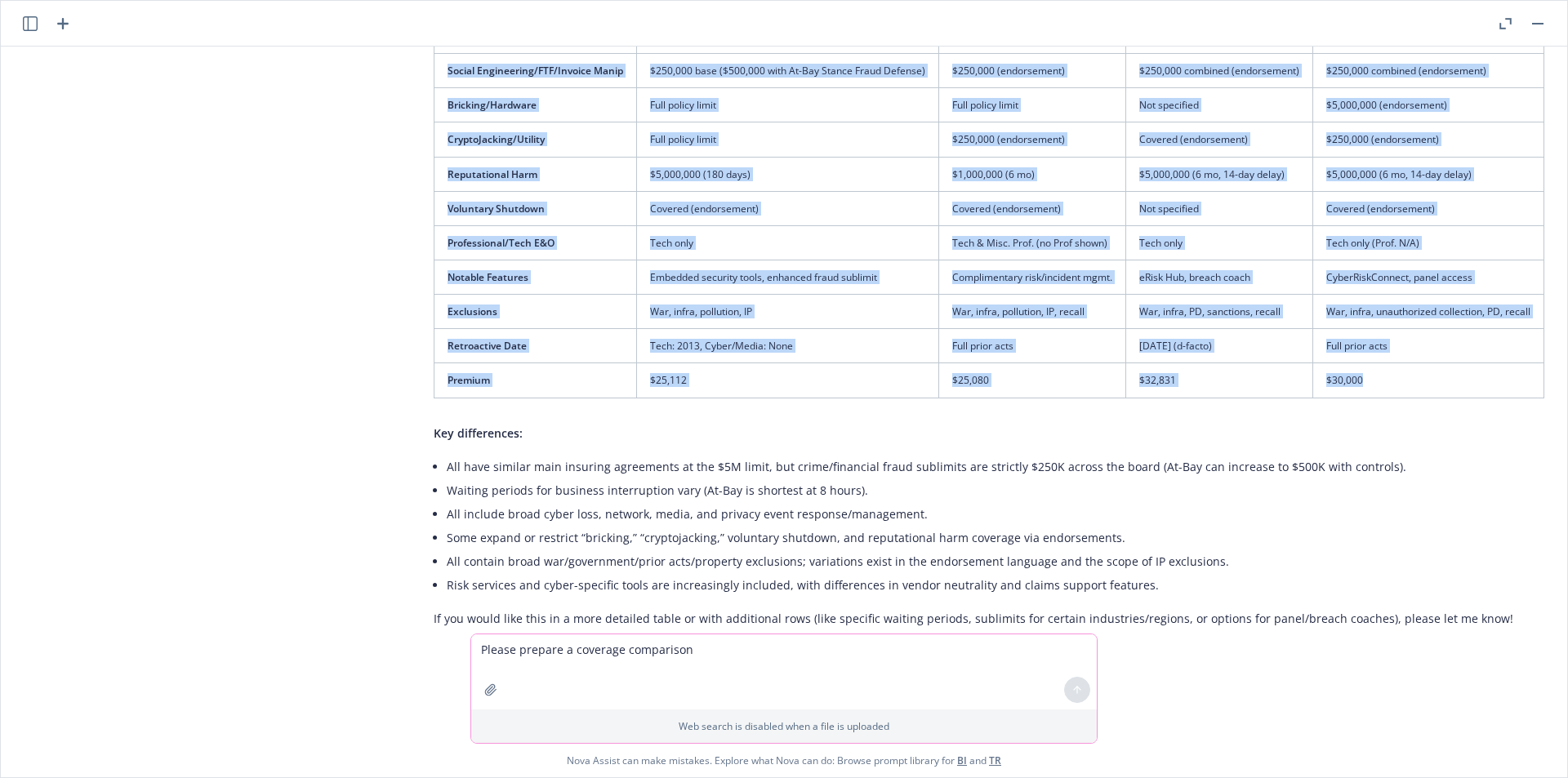
drag, startPoint x: 435, startPoint y: 172, endPoint x: 1461, endPoint y: 327, distance: 1037.6
click at [1461, 327] on table "Feature At-Bay Liberty Mutual / Ironshore Zurich / Steadfast AXA XL General Agg…" at bounding box center [989, 107] width 1111 height 583
copy table "Feature At-Bay Liberty Mutual / Ironshore Zurich / Steadfast AXA XL General Agg…"
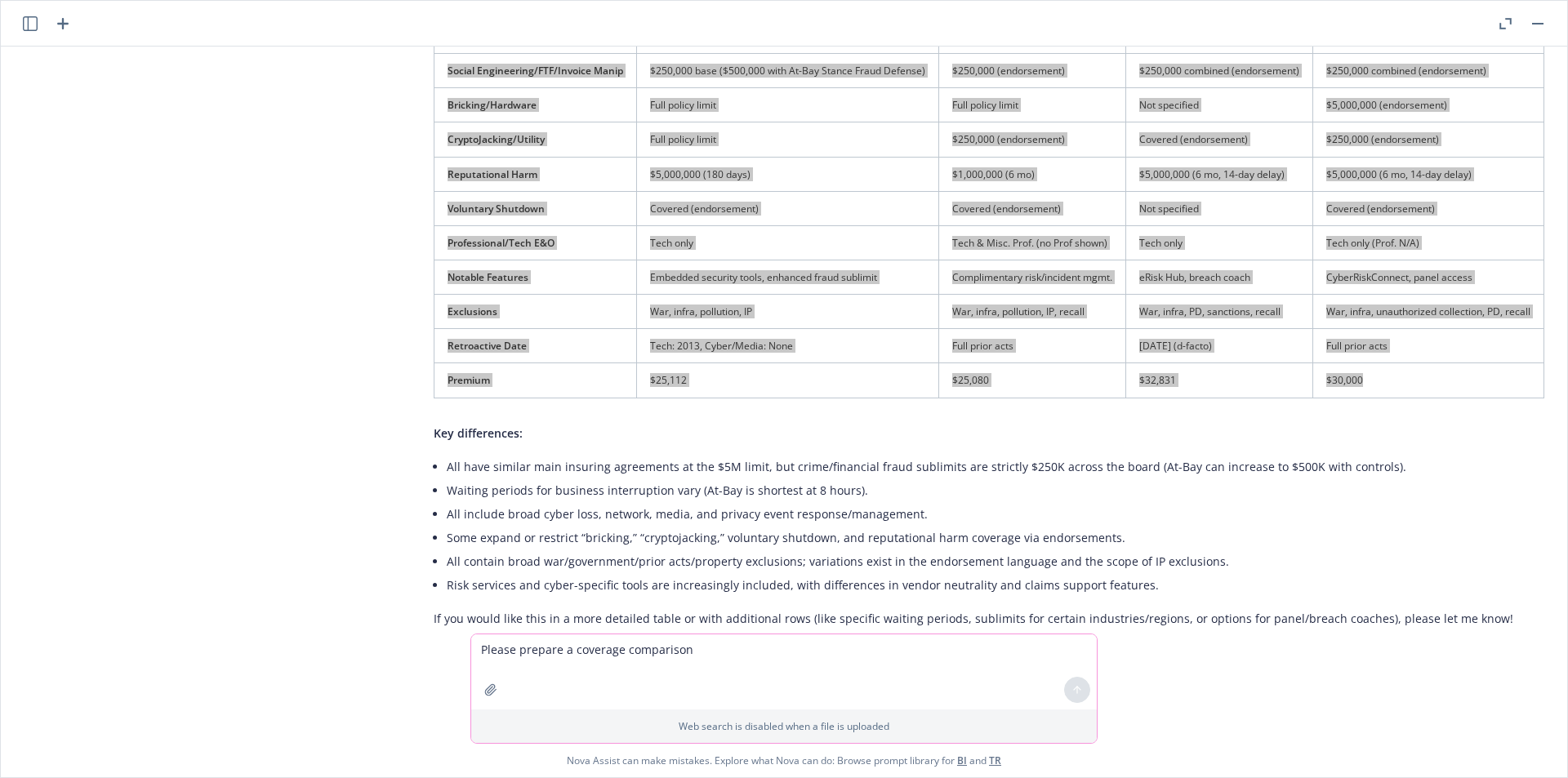
scroll to position [1588, 13]
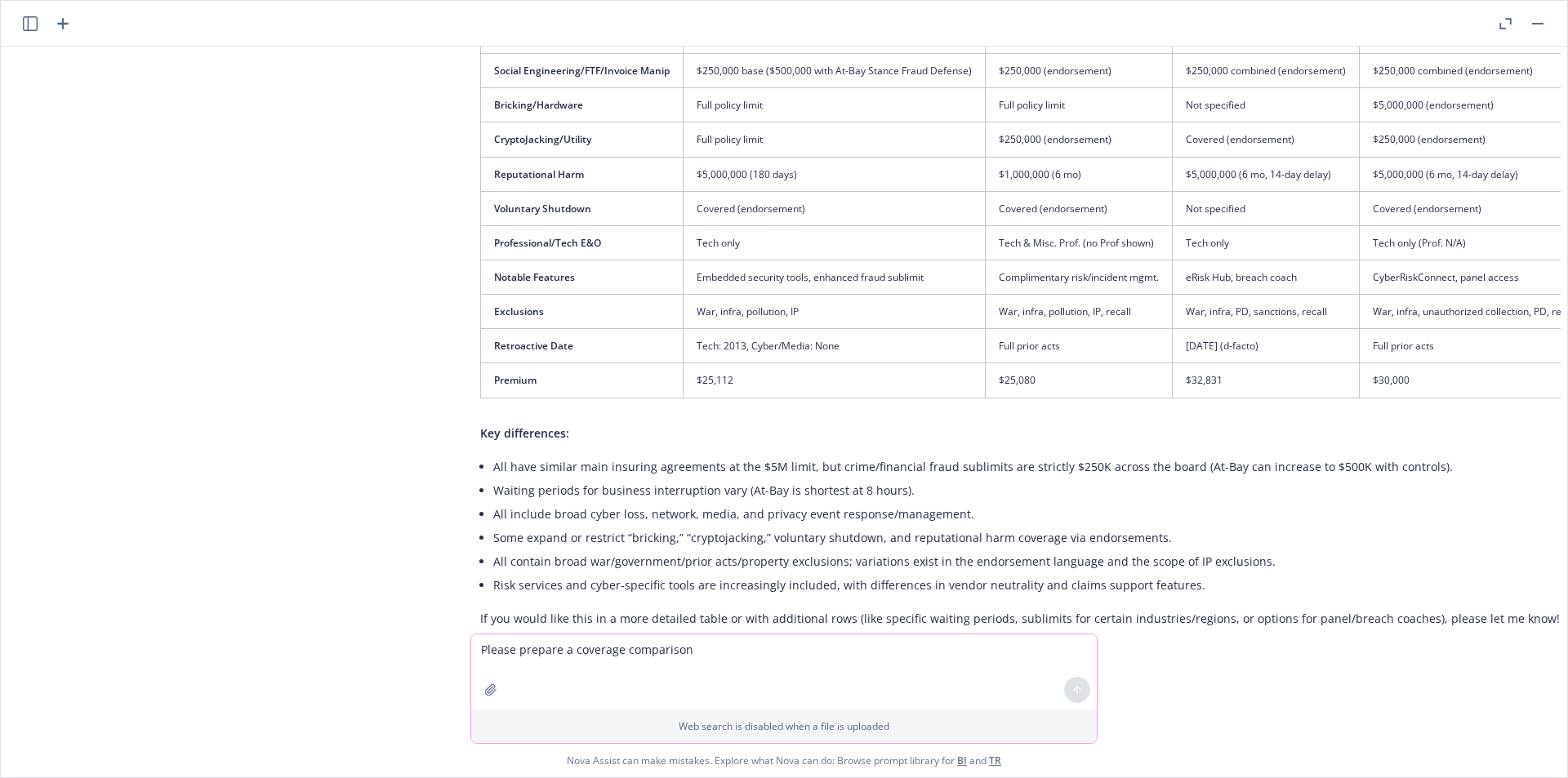
click at [601, 643] on textarea "Please prepare a coverage comparison" at bounding box center [784, 672] width 625 height 75
type textarea "what is the rate decrease decrease from $27,525 to $26,116"
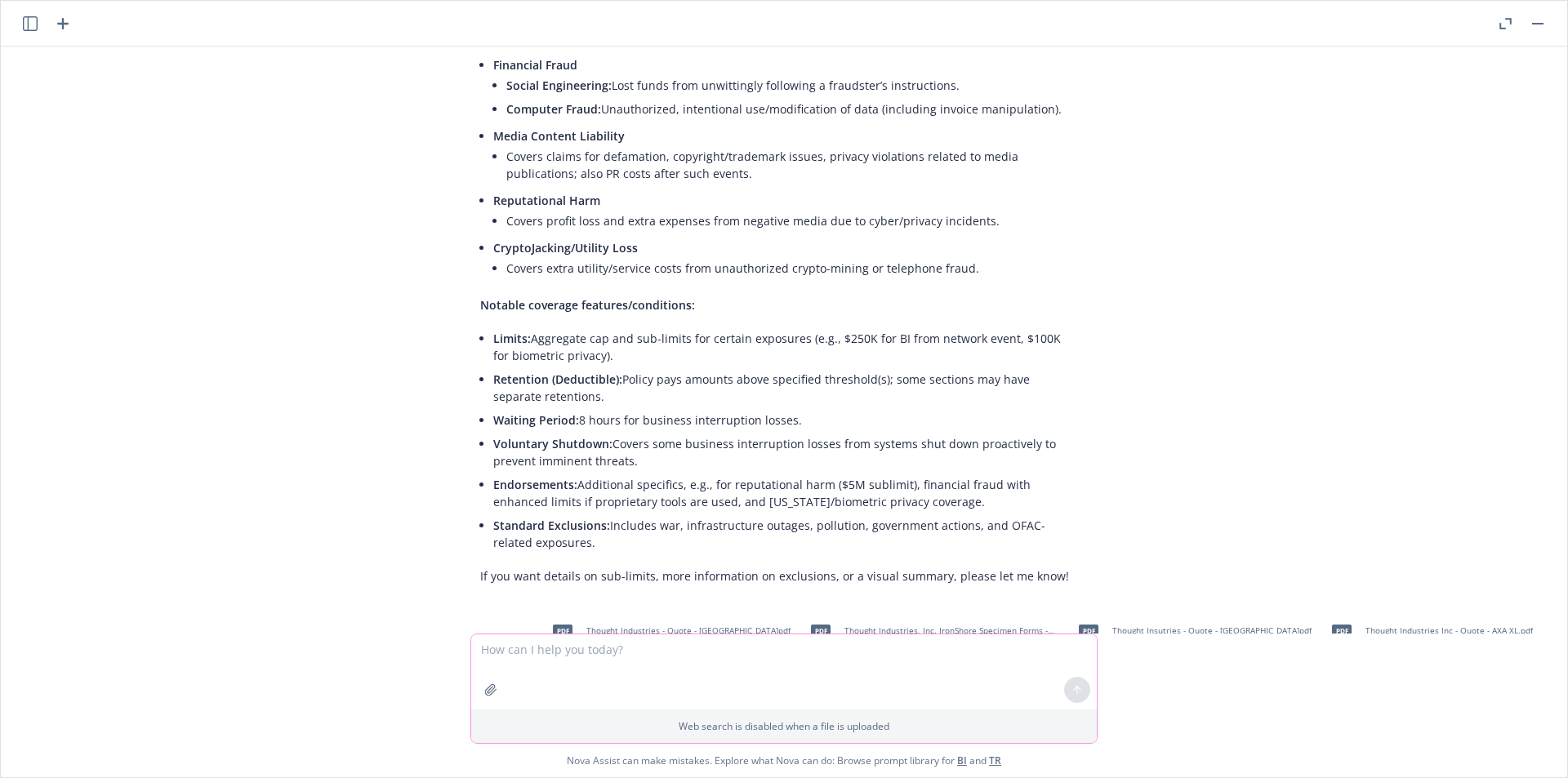
scroll to position [0, 13]
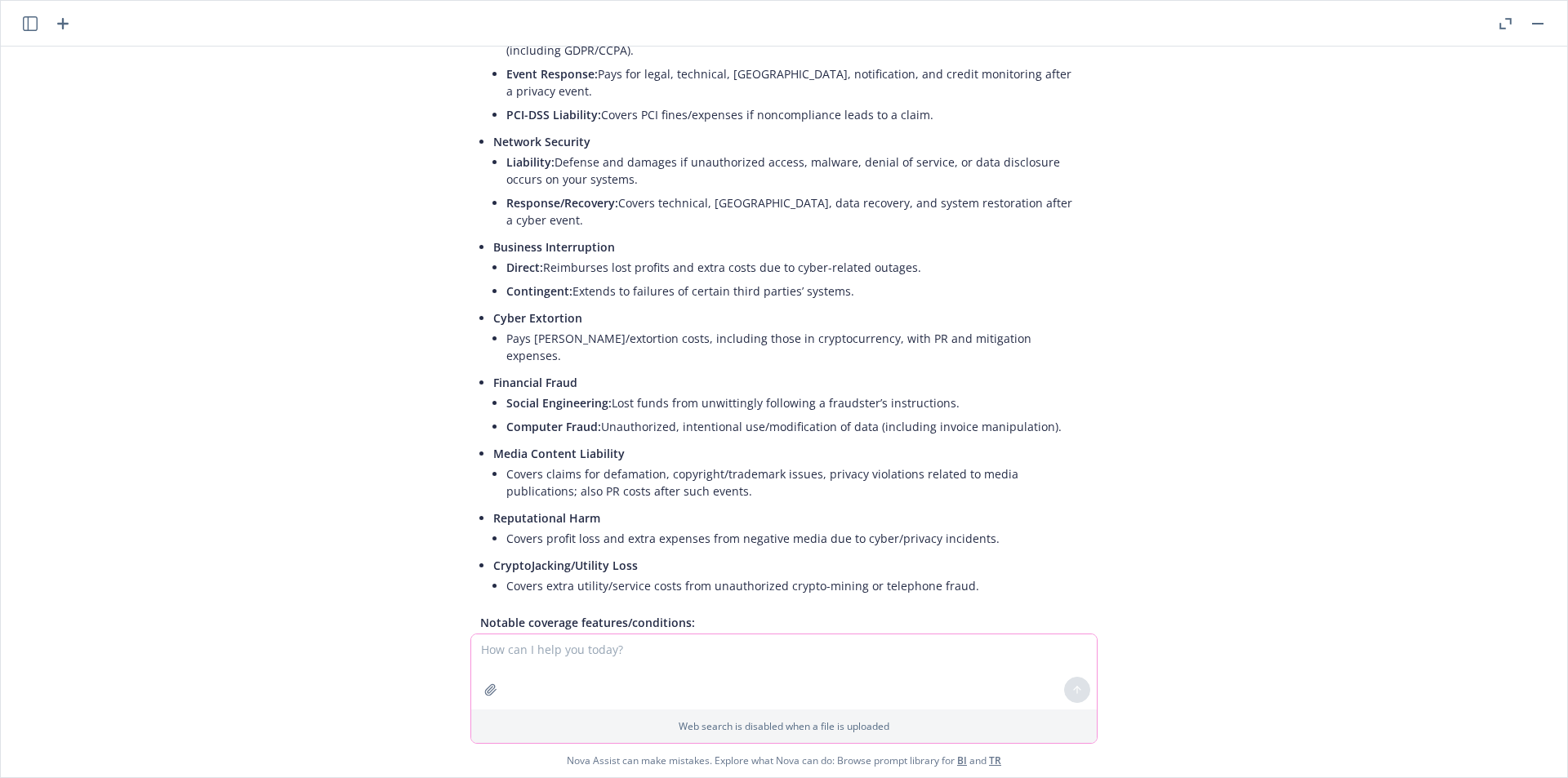
scroll to position [0, 13]
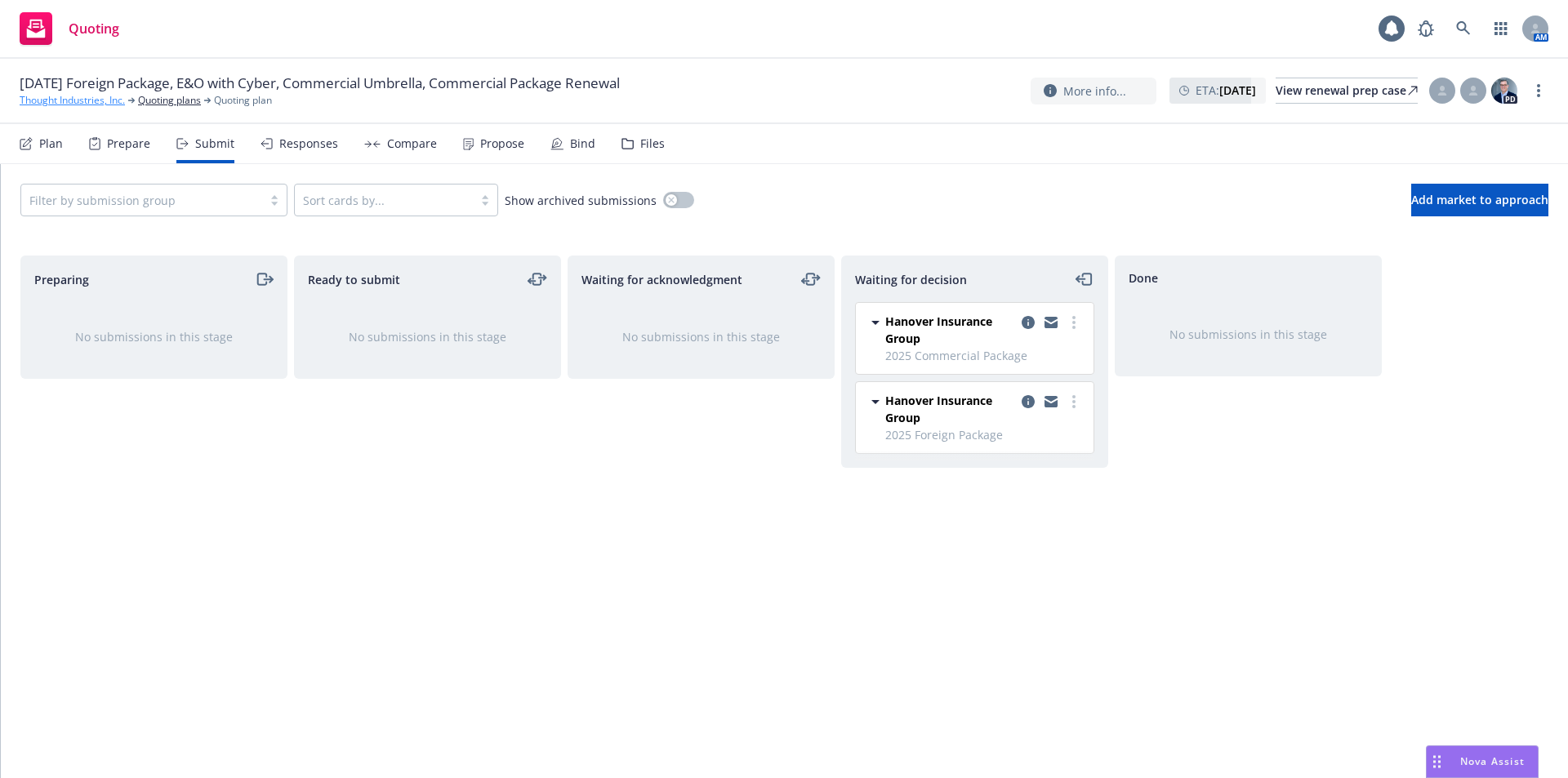
click at [70, 98] on link "Thought Industries, Inc." at bounding box center [72, 100] width 106 height 14
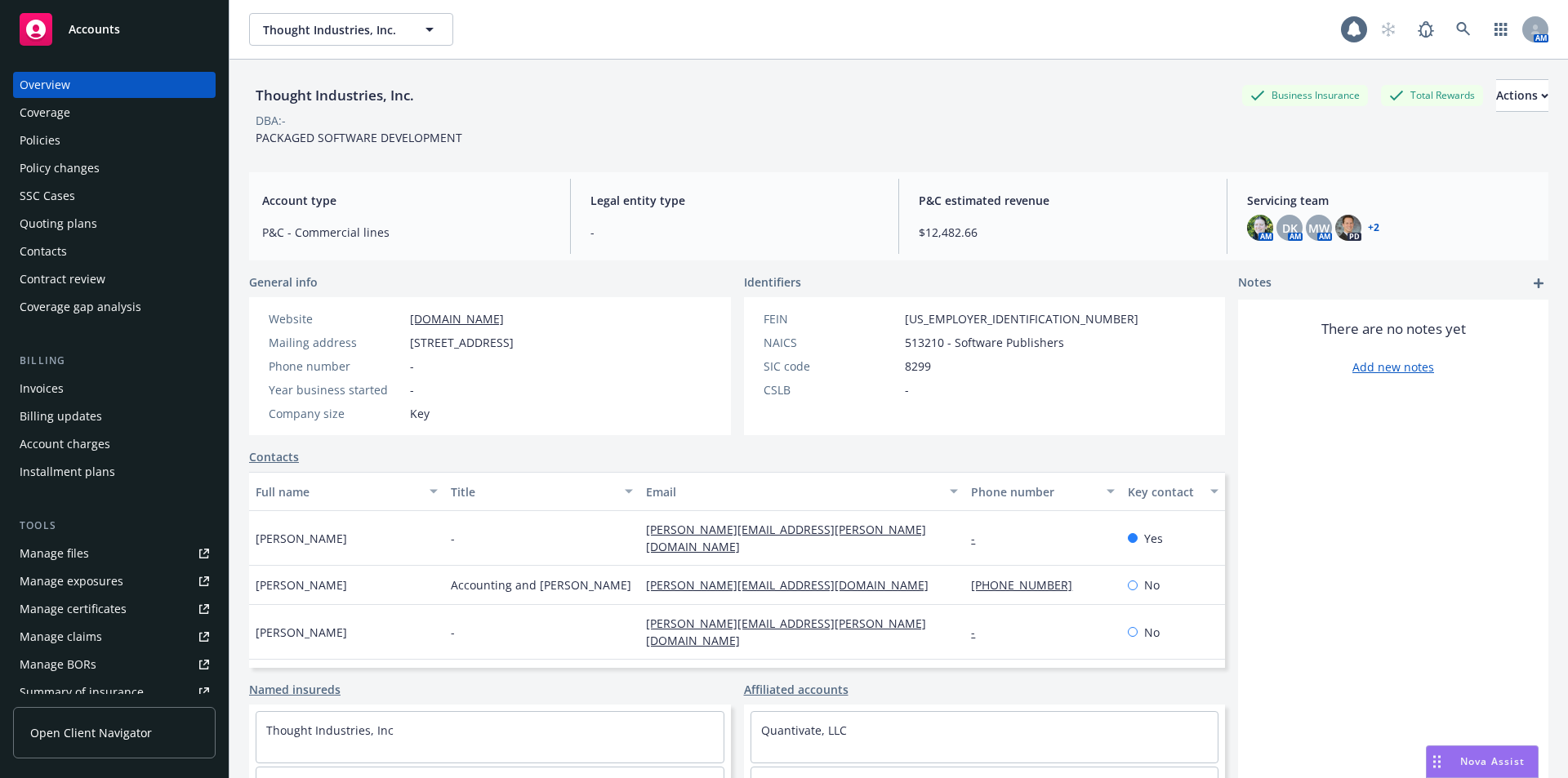
click at [34, 139] on div "Policies" at bounding box center [40, 141] width 41 height 26
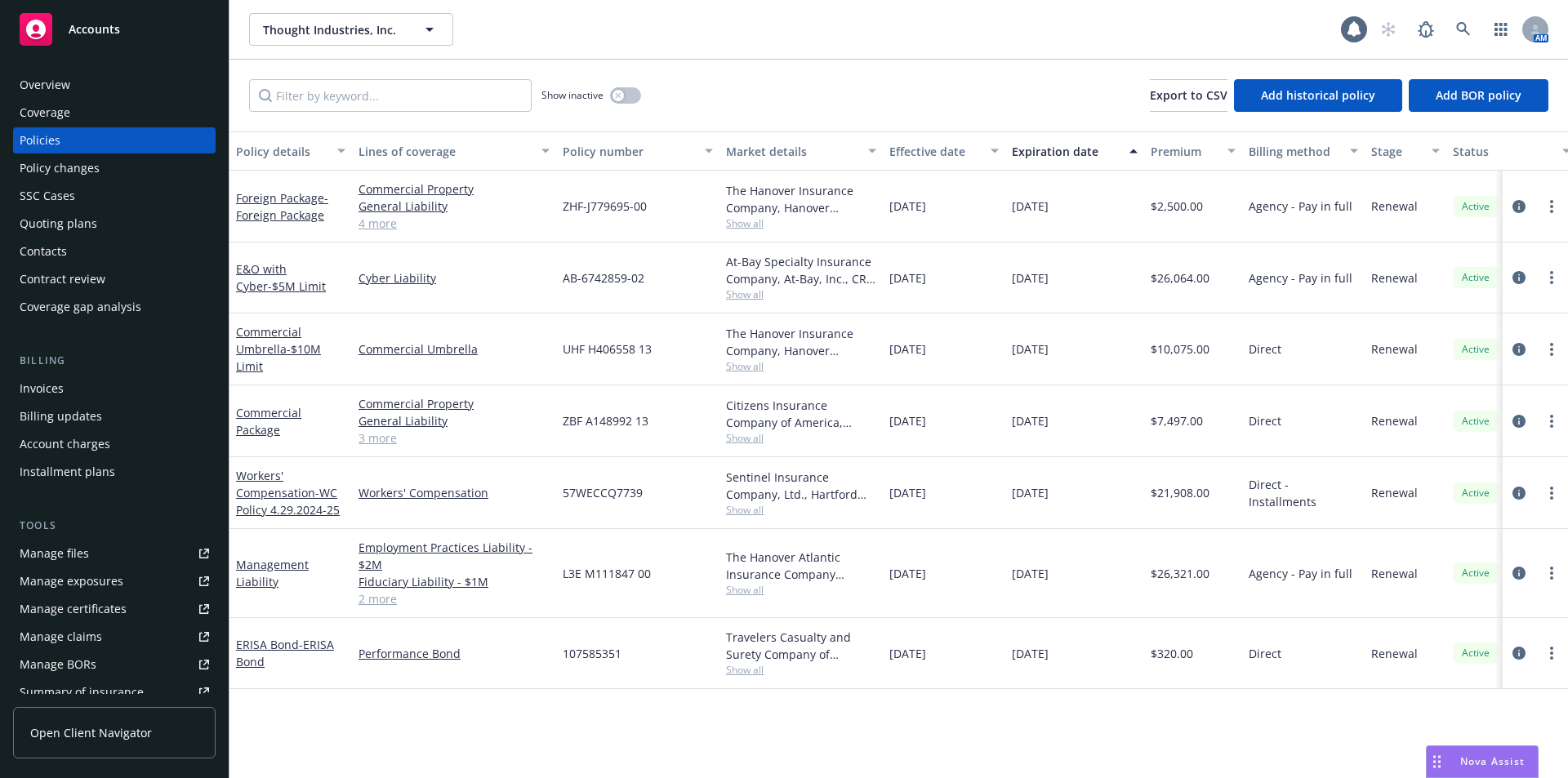
click at [41, 224] on div "Quoting plans" at bounding box center [58, 223] width 78 height 26
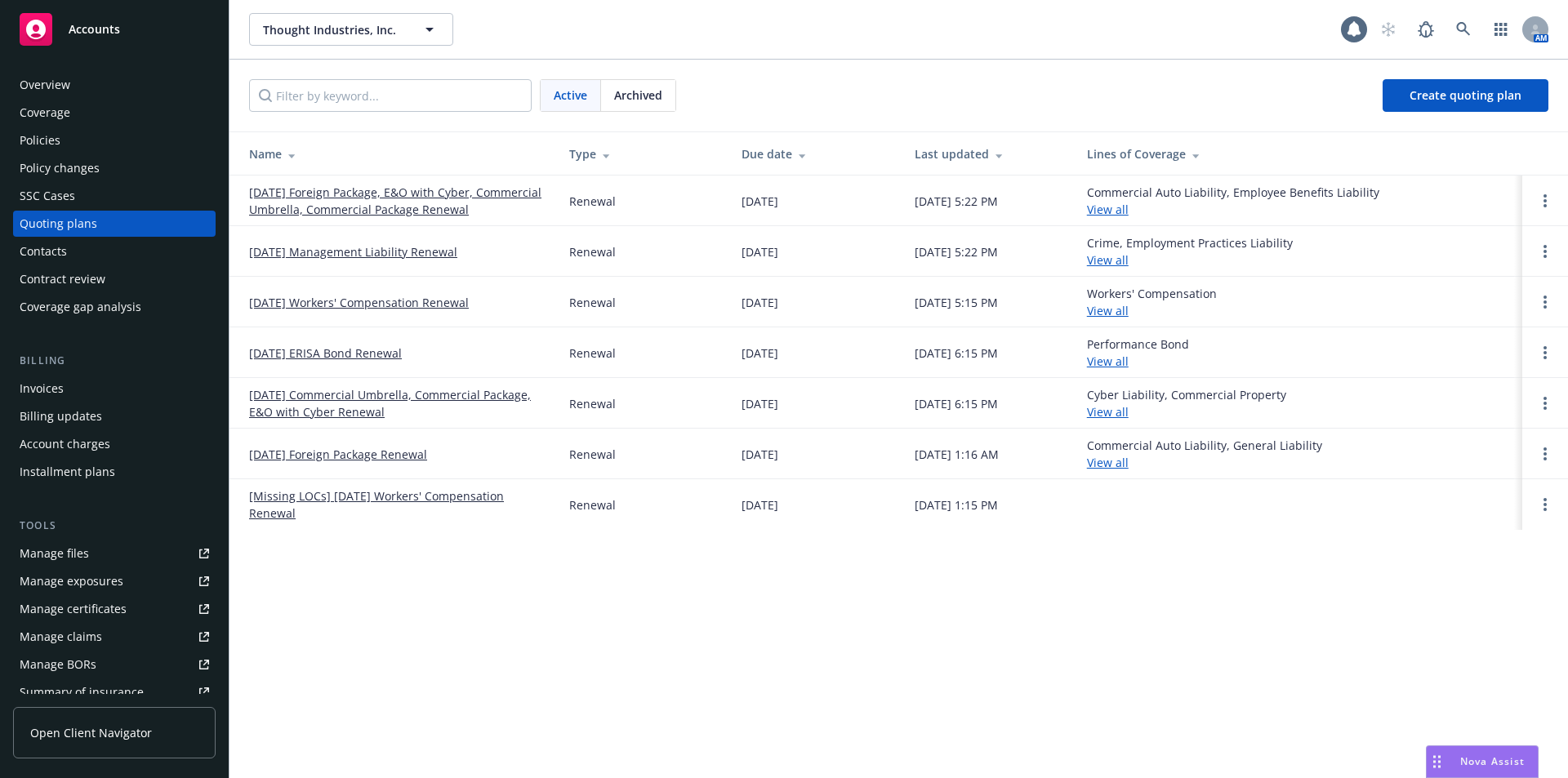
click at [330, 209] on link "08/29/25 Foreign Package, E&O with Cyber, Commercial Umbrella, Commercial Packa…" at bounding box center [395, 201] width 294 height 34
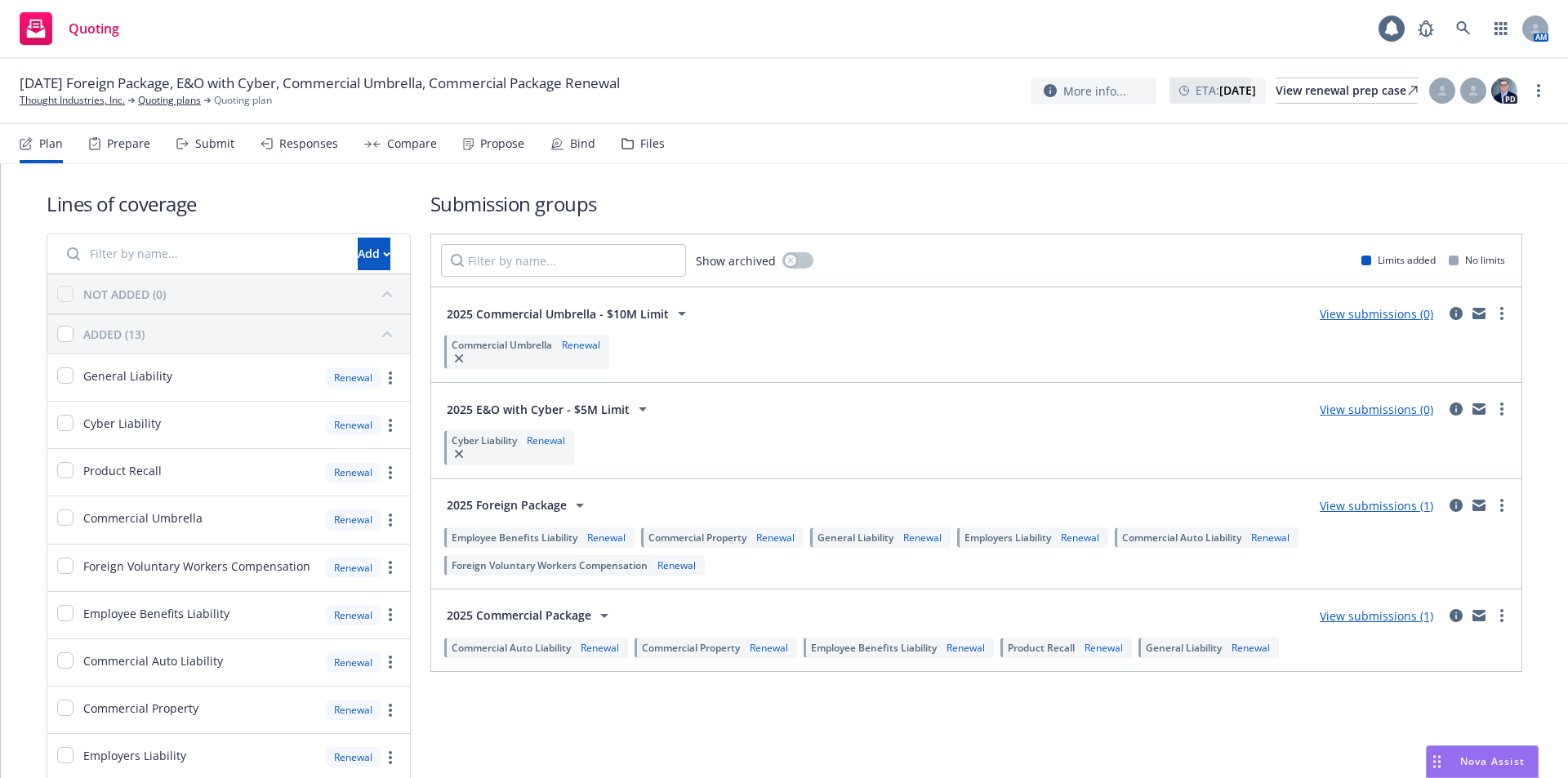
click at [648, 138] on div "Files" at bounding box center [653, 143] width 25 height 13
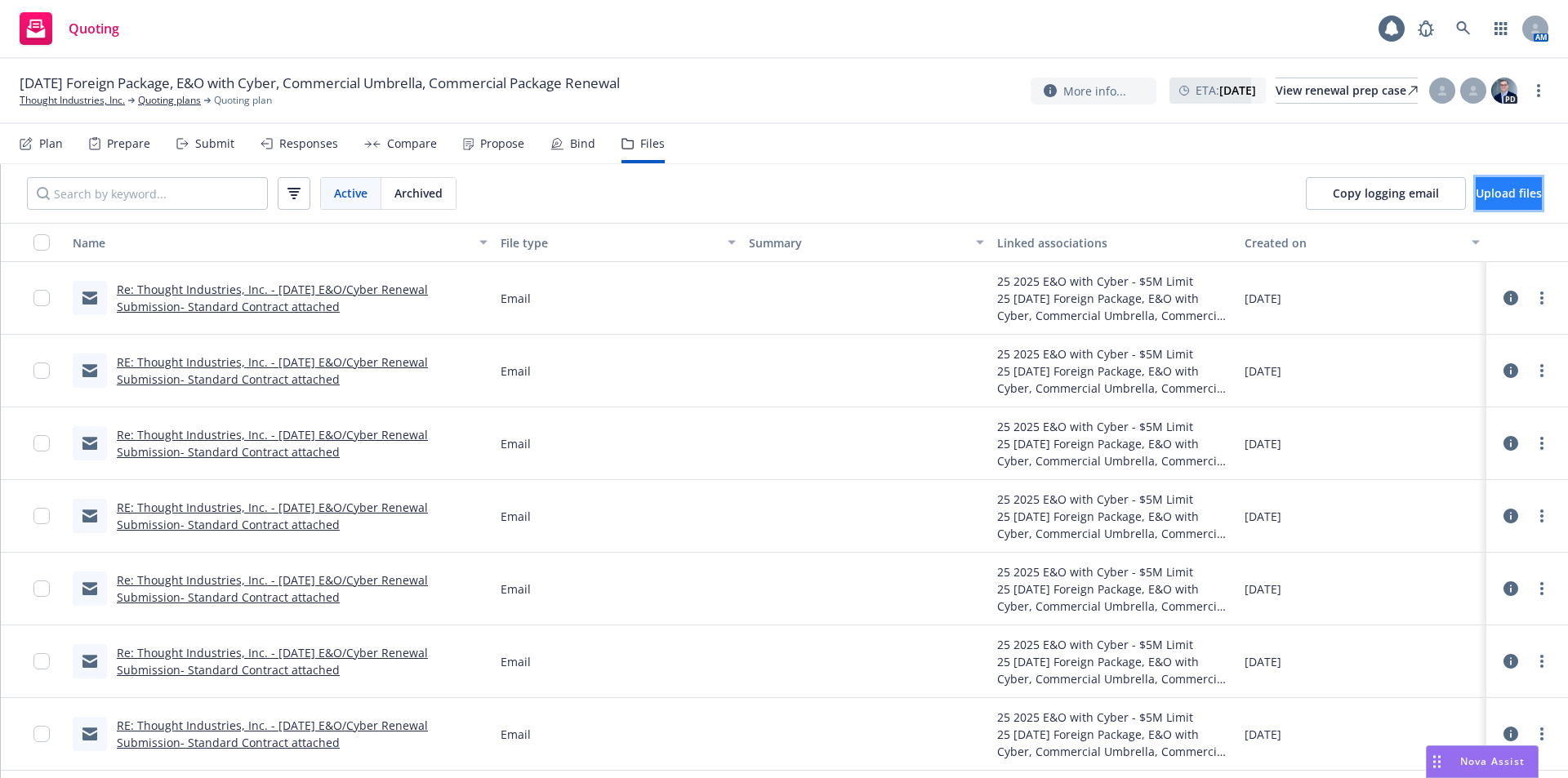
click at [1476, 191] on span "Upload files" at bounding box center [1509, 193] width 66 height 15
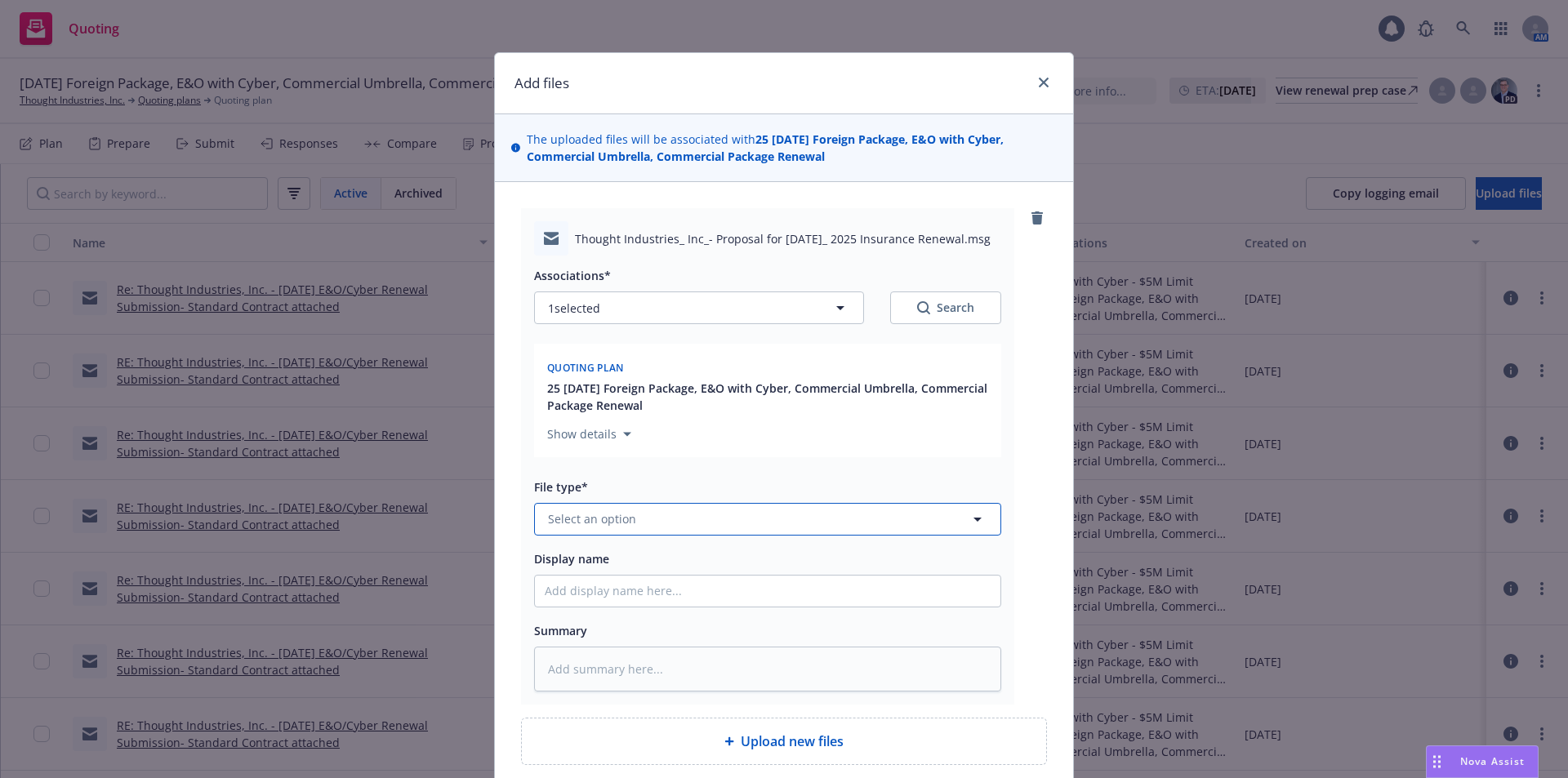
click at [672, 522] on button "Select an option" at bounding box center [768, 519] width 467 height 32
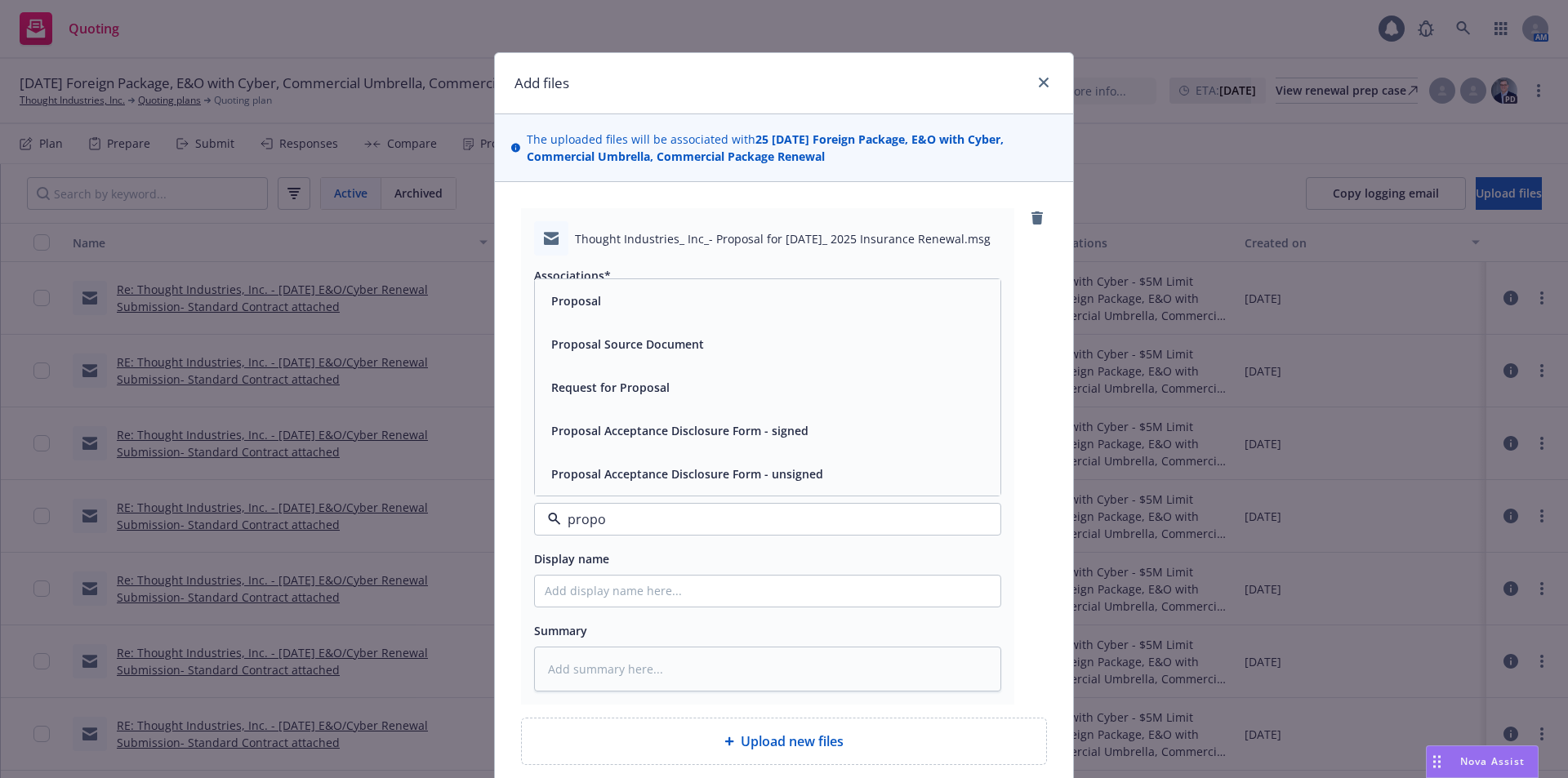
type input "propos"
click at [581, 301] on span "Proposal" at bounding box center [576, 301] width 49 height 17
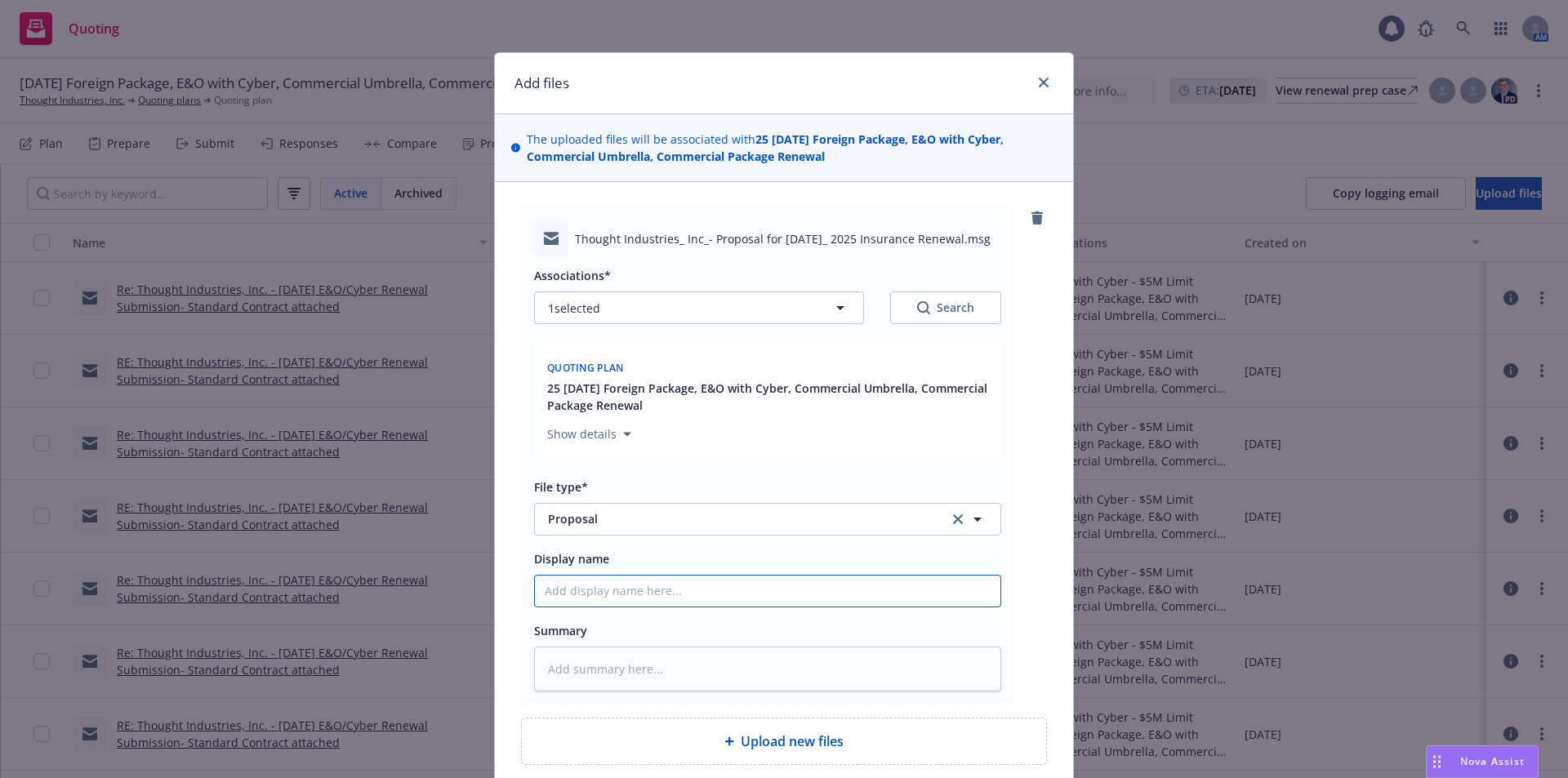
click at [565, 591] on input "Display name" at bounding box center [768, 591] width 465 height 31
click at [571, 591] on input "Display name" at bounding box center [768, 591] width 465 height 31
type textarea "x"
type input "E"
type textarea "x"
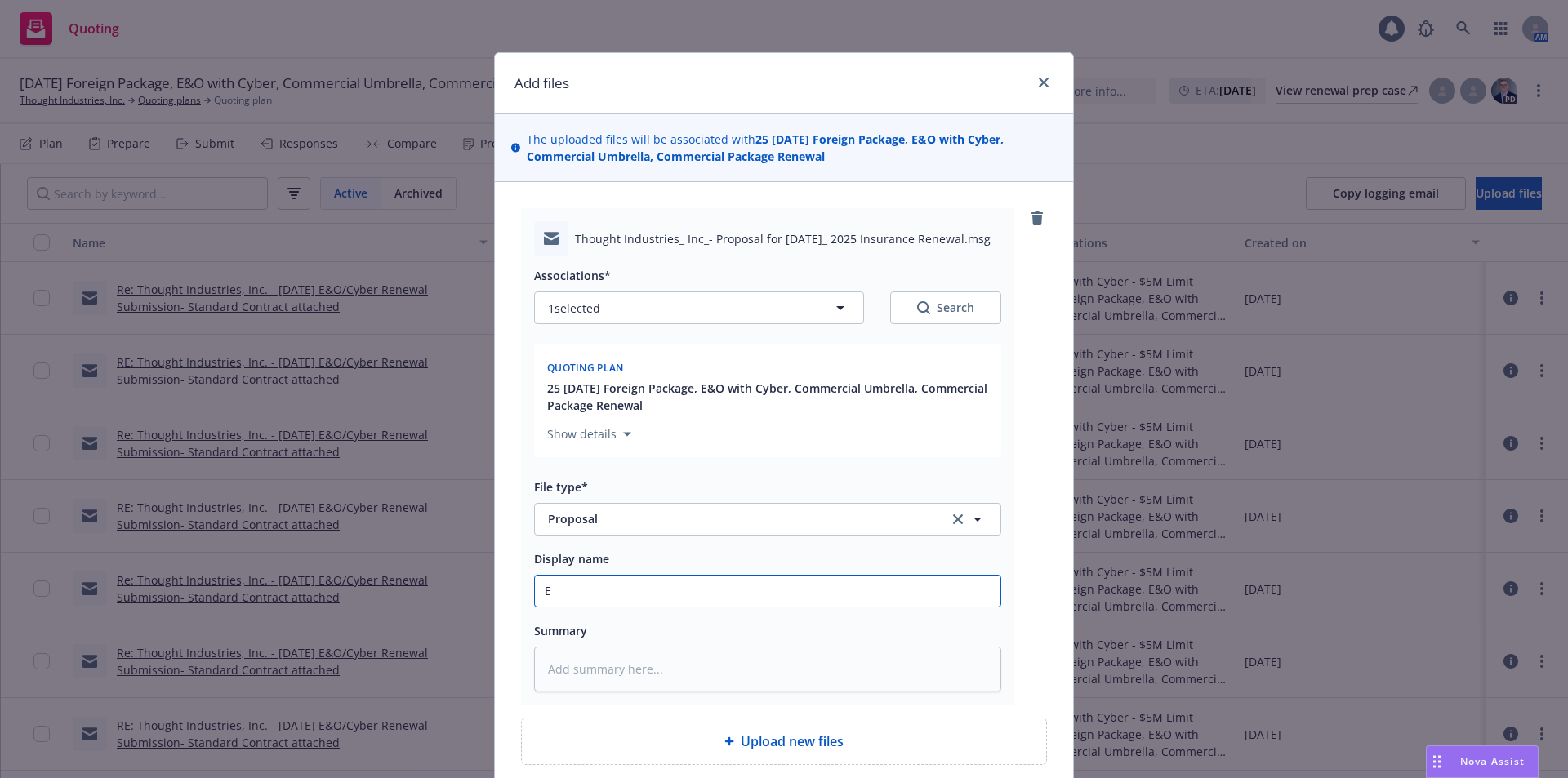
type input "Em"
type textarea "x"
type input "Ema"
type textarea "x"
type input "Emai"
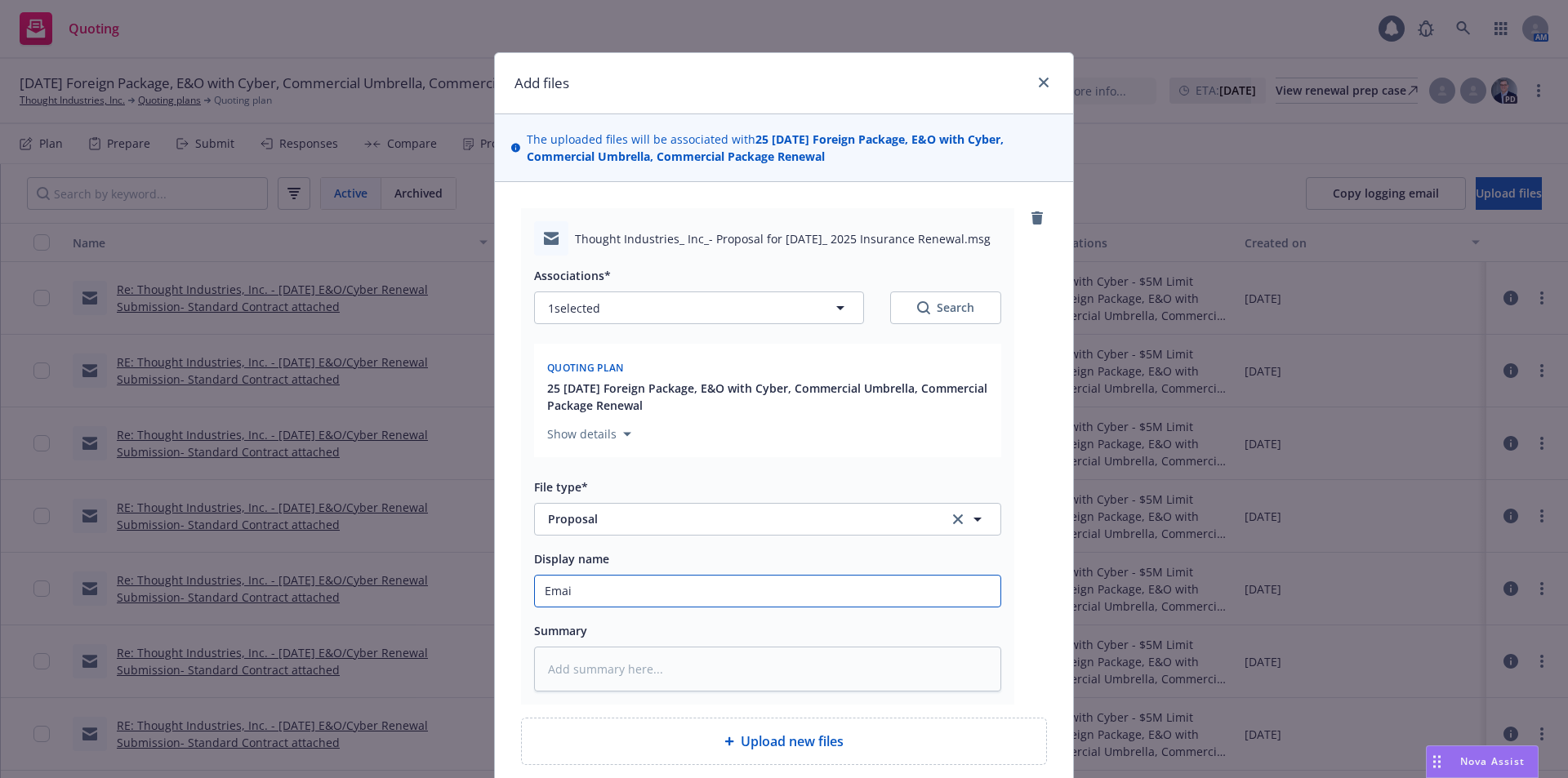
type textarea "x"
type input "Email"
type textarea "x"
type input "Email"
type textarea "x"
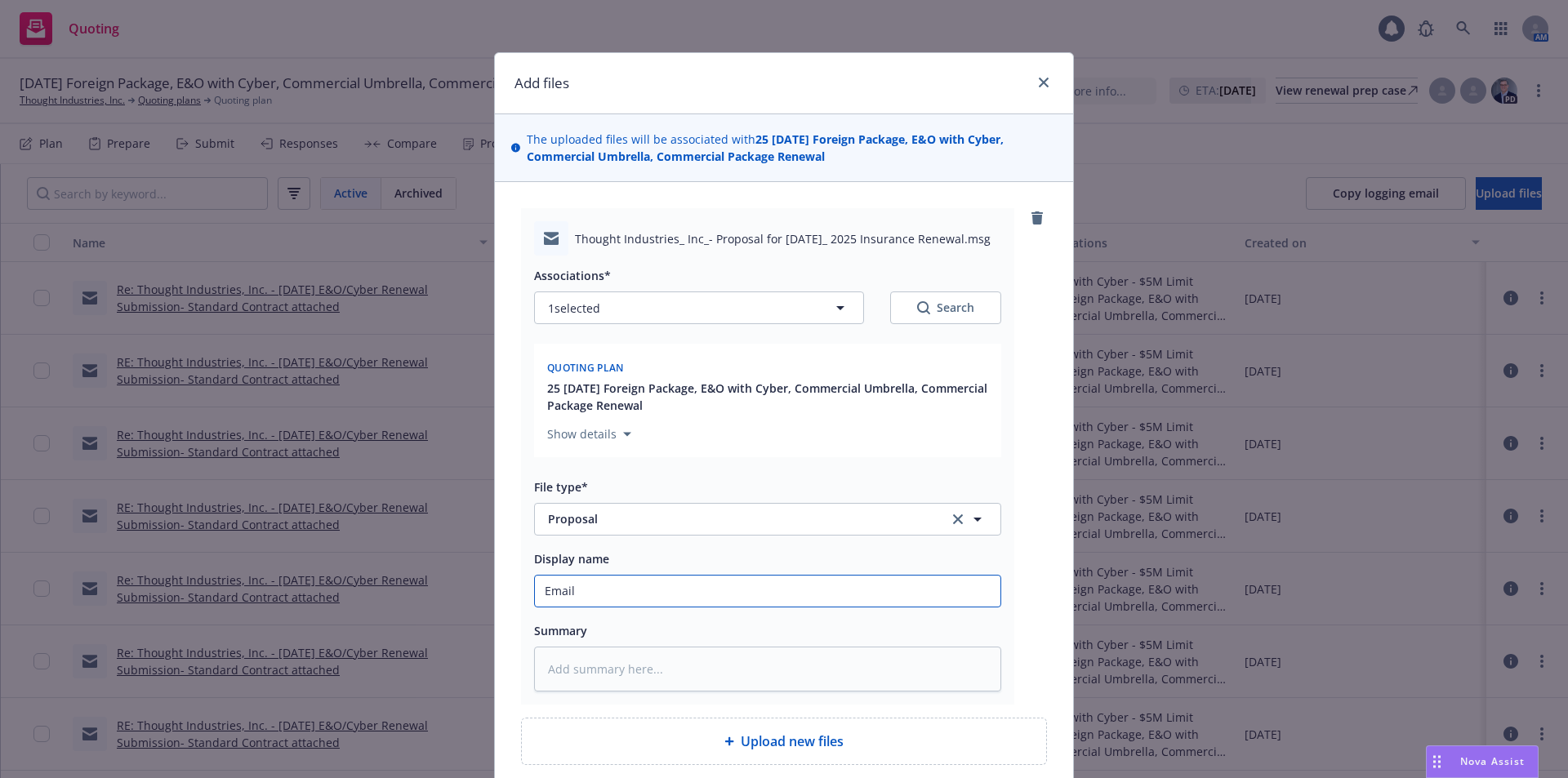
type input "Email t"
type textarea "x"
type input "Email to"
type textarea "x"
type input "Email to"
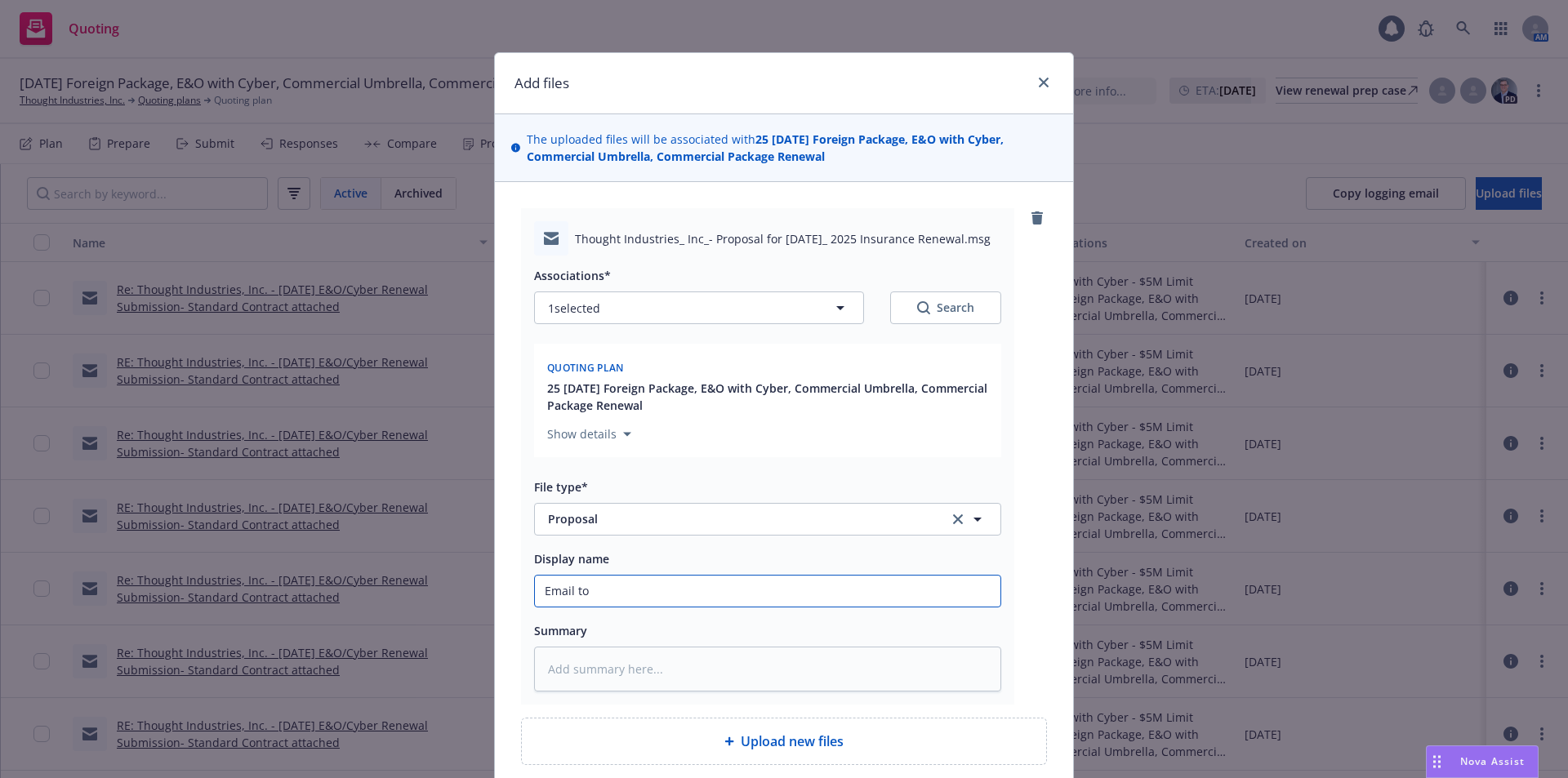
type textarea "x"
type input "Email to I"
type textarea "x"
type input "Email to In"
type textarea "x"
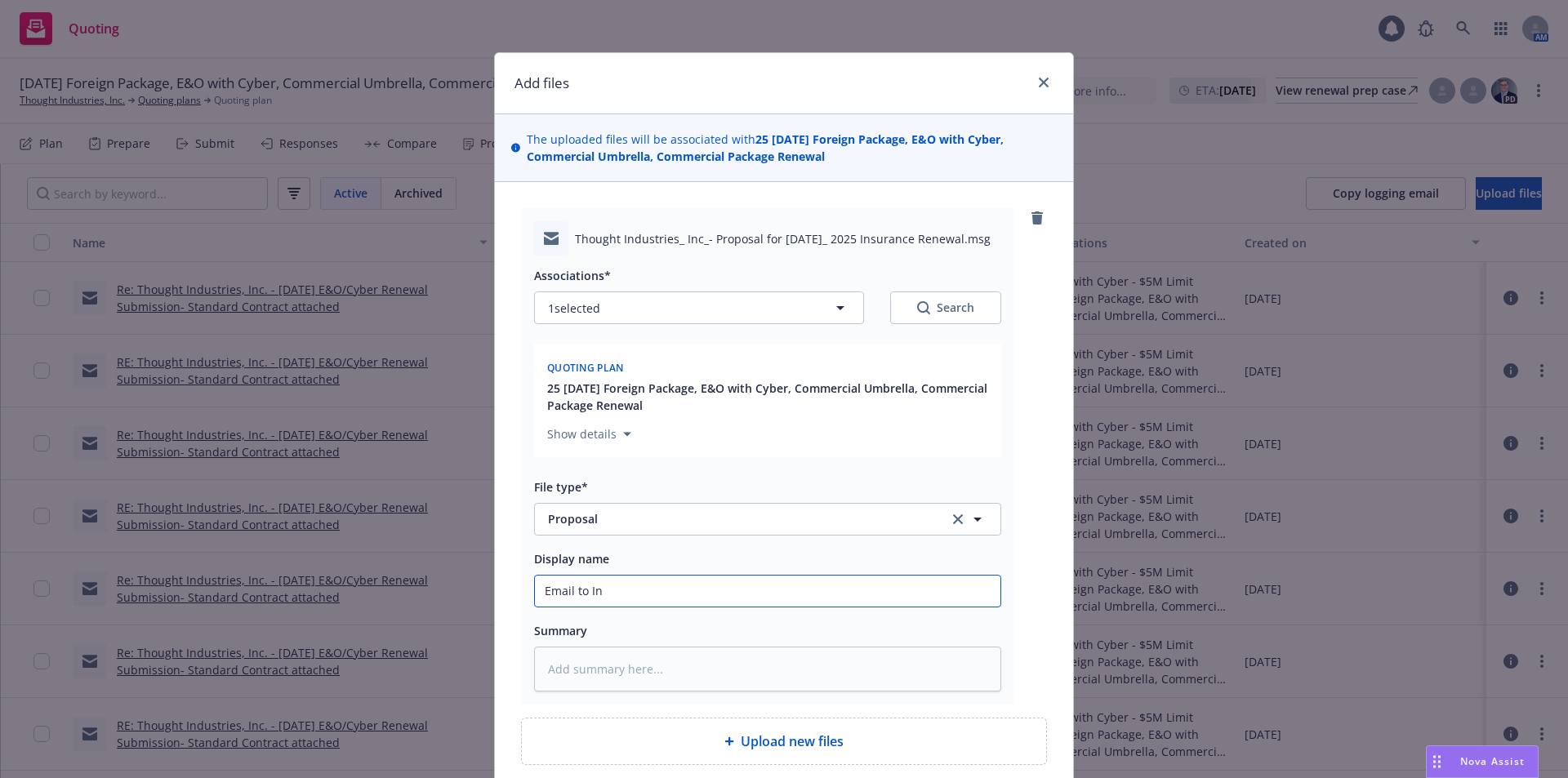
type input "Email to Ins"
type textarea "x"
type input "Email to Insu"
type textarea "x"
type input "Email to Insur"
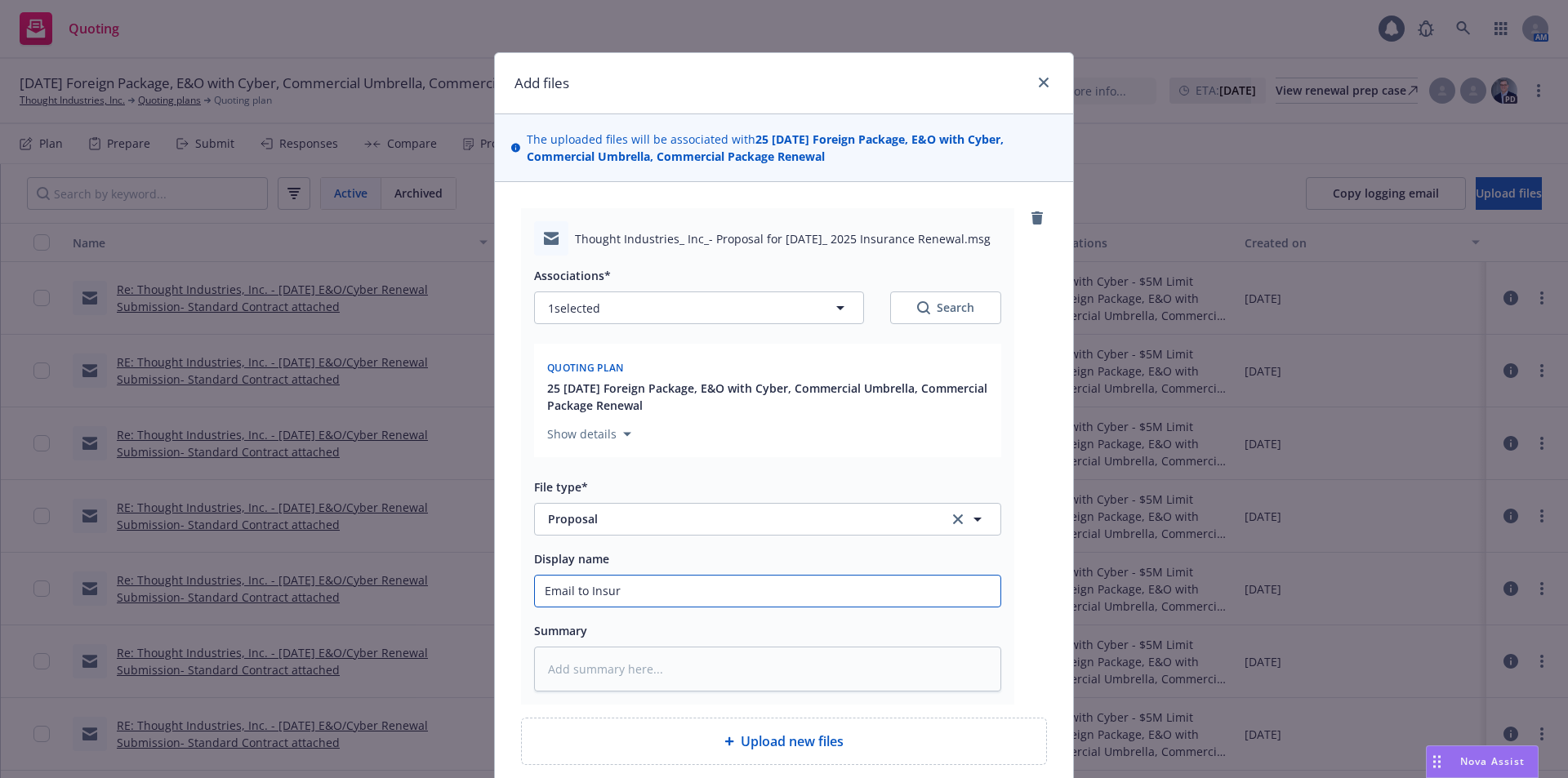
type textarea "x"
type input "Email to Insure"
type textarea "x"
type input "Email to Insured"
type textarea "x"
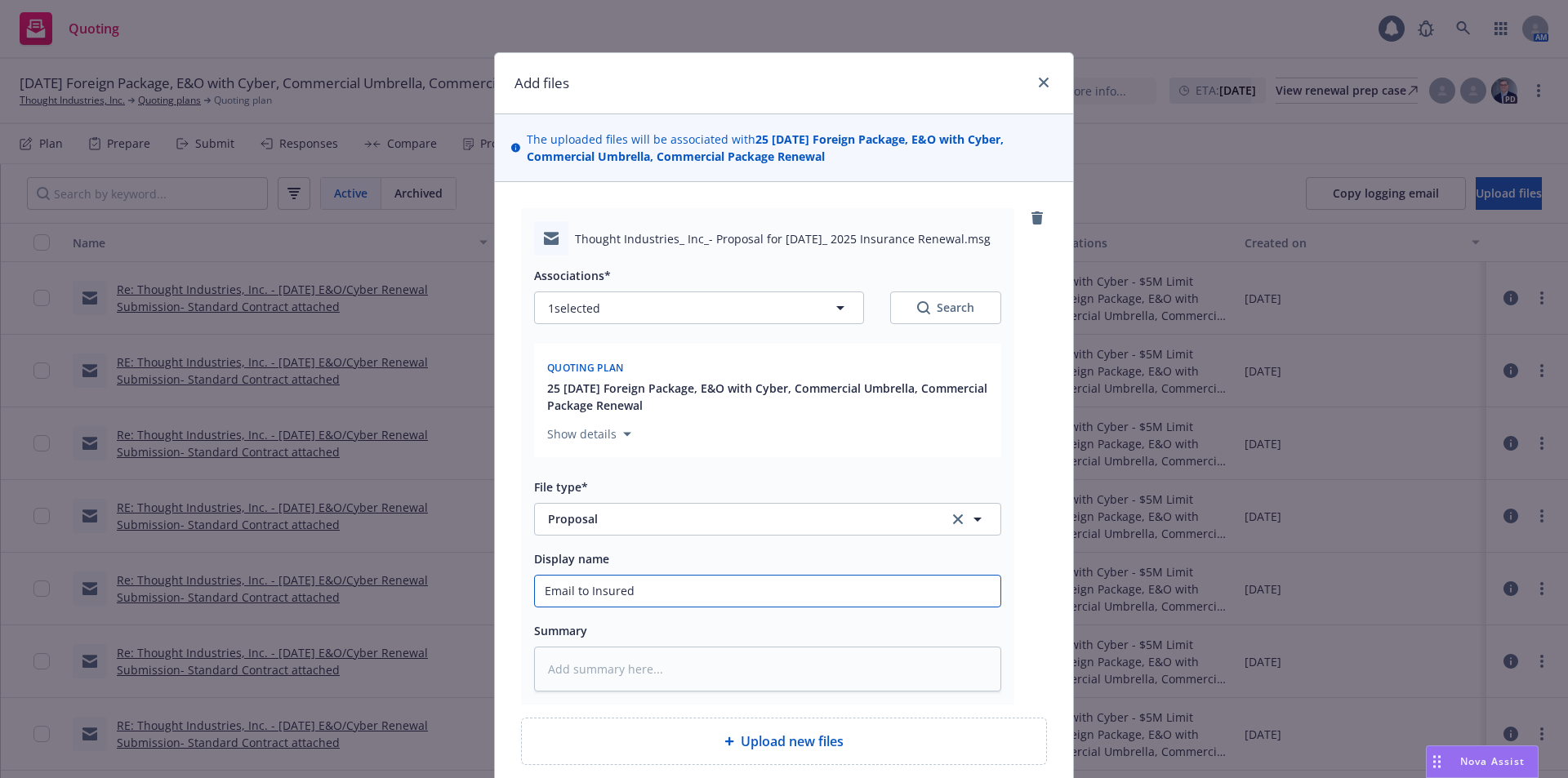
type input "Email to Insured"
type textarea "x"
type input "Email to Insured"
type textarea "x"
type input "Email to Insured-"
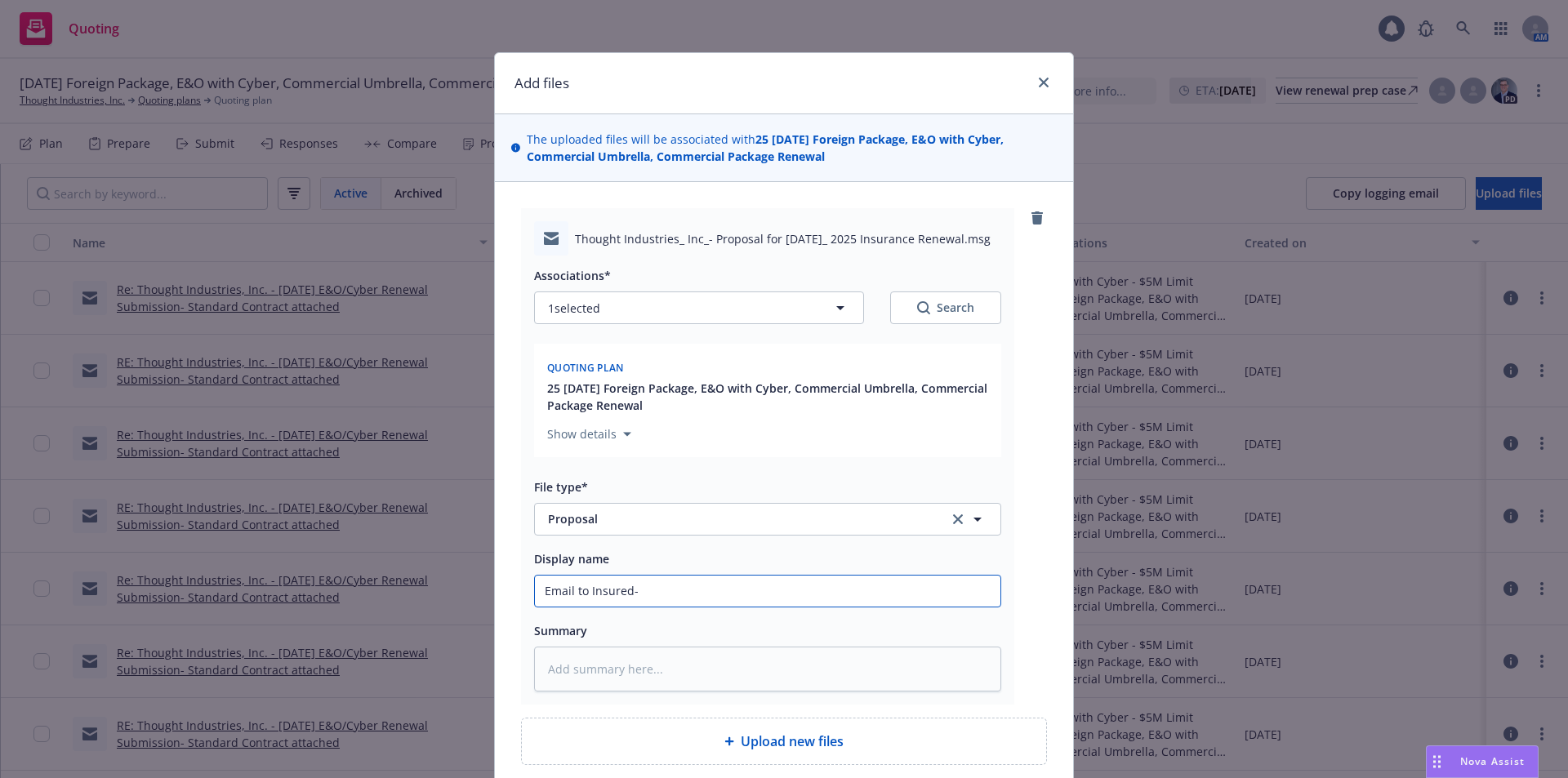
type textarea "x"
type input "Email to Insured-"
paste input "Proposal for [DATE] Insurance Renewal"
type textarea "x"
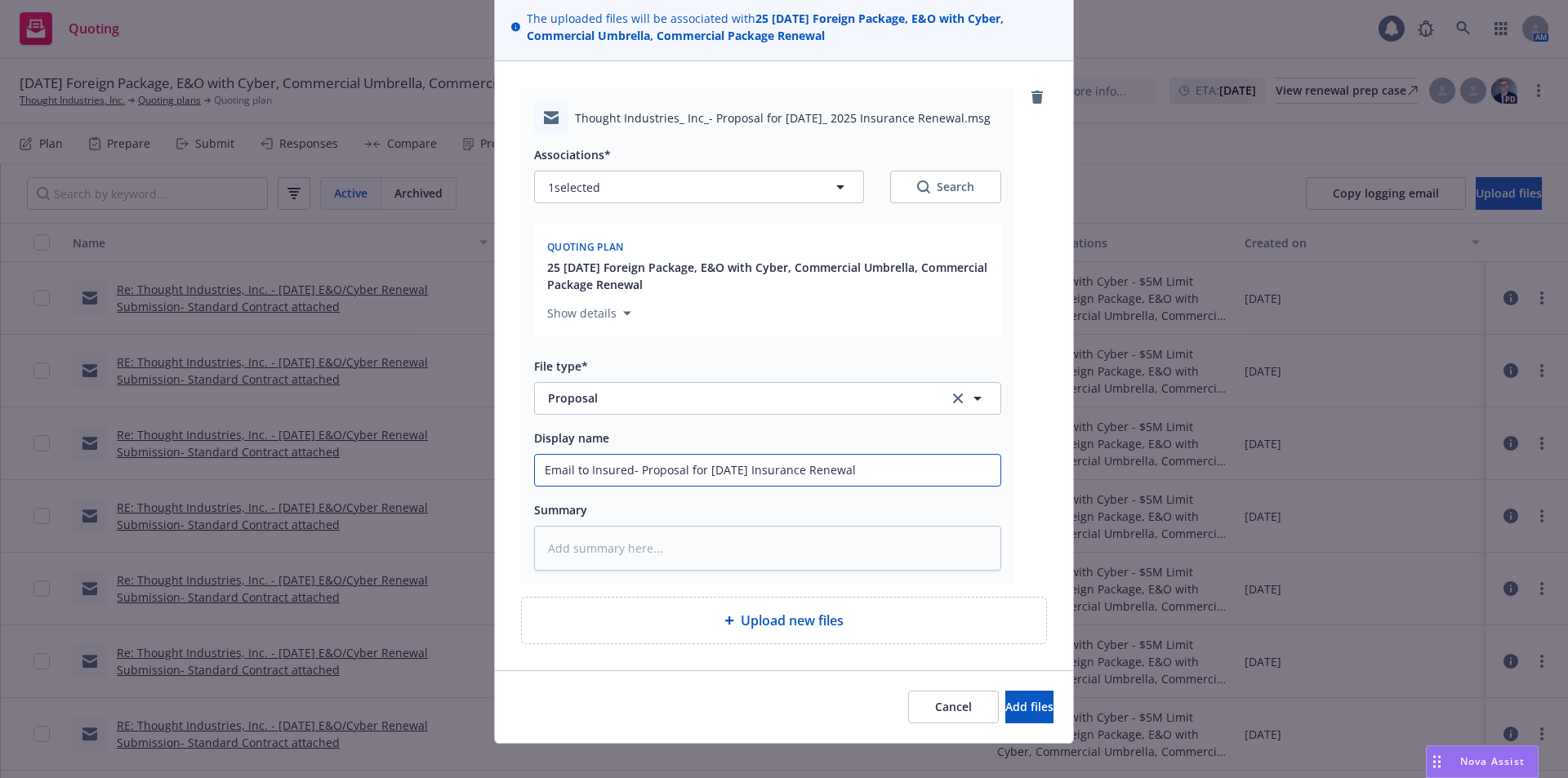
scroll to position [139, 0]
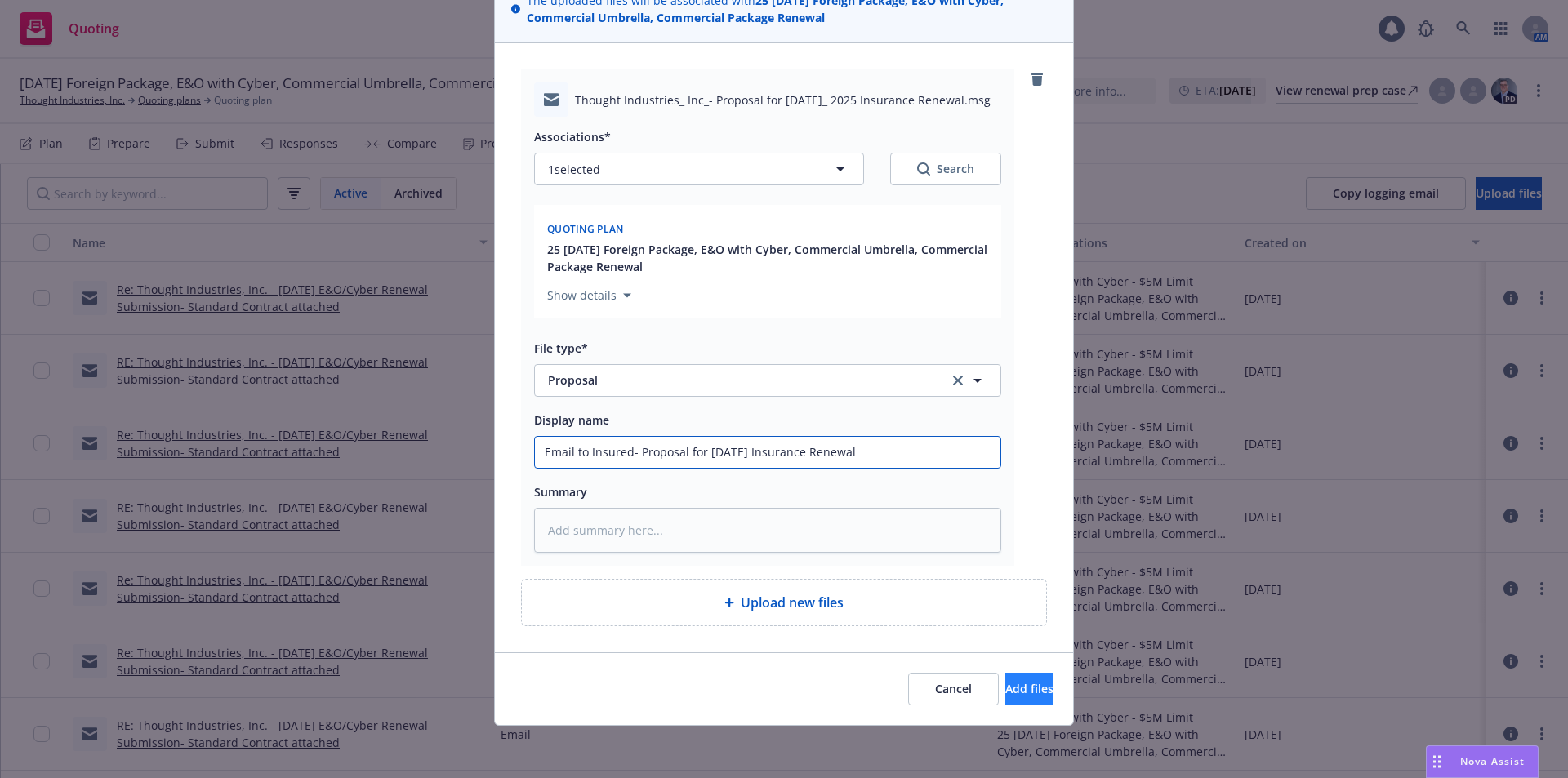
type input "Email to Insured- Proposal for [DATE] Insurance Renewal"
click at [1012, 694] on span "Add files" at bounding box center [1029, 689] width 49 height 15
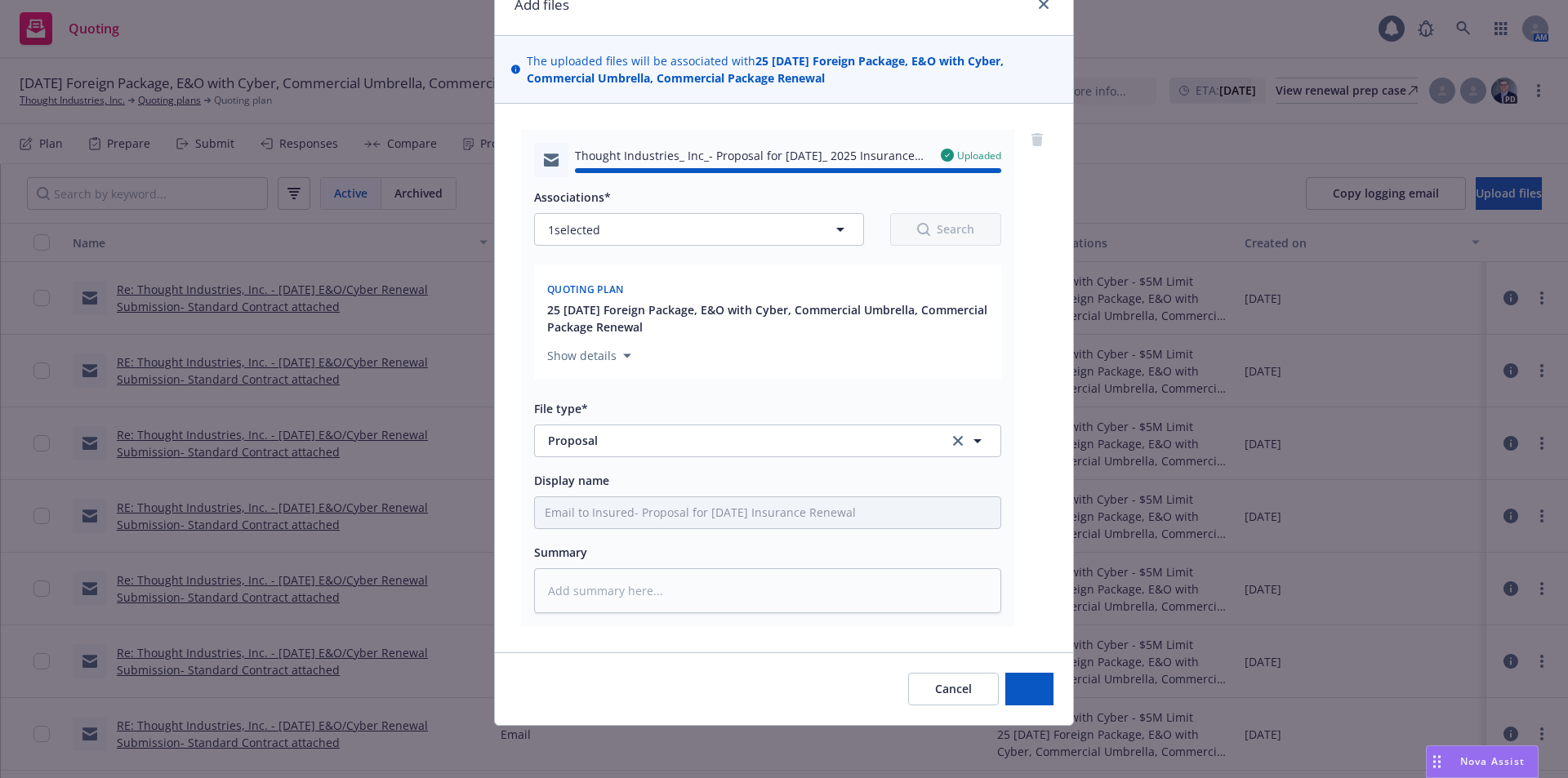
type textarea "x"
